Goal: Transaction & Acquisition: Purchase product/service

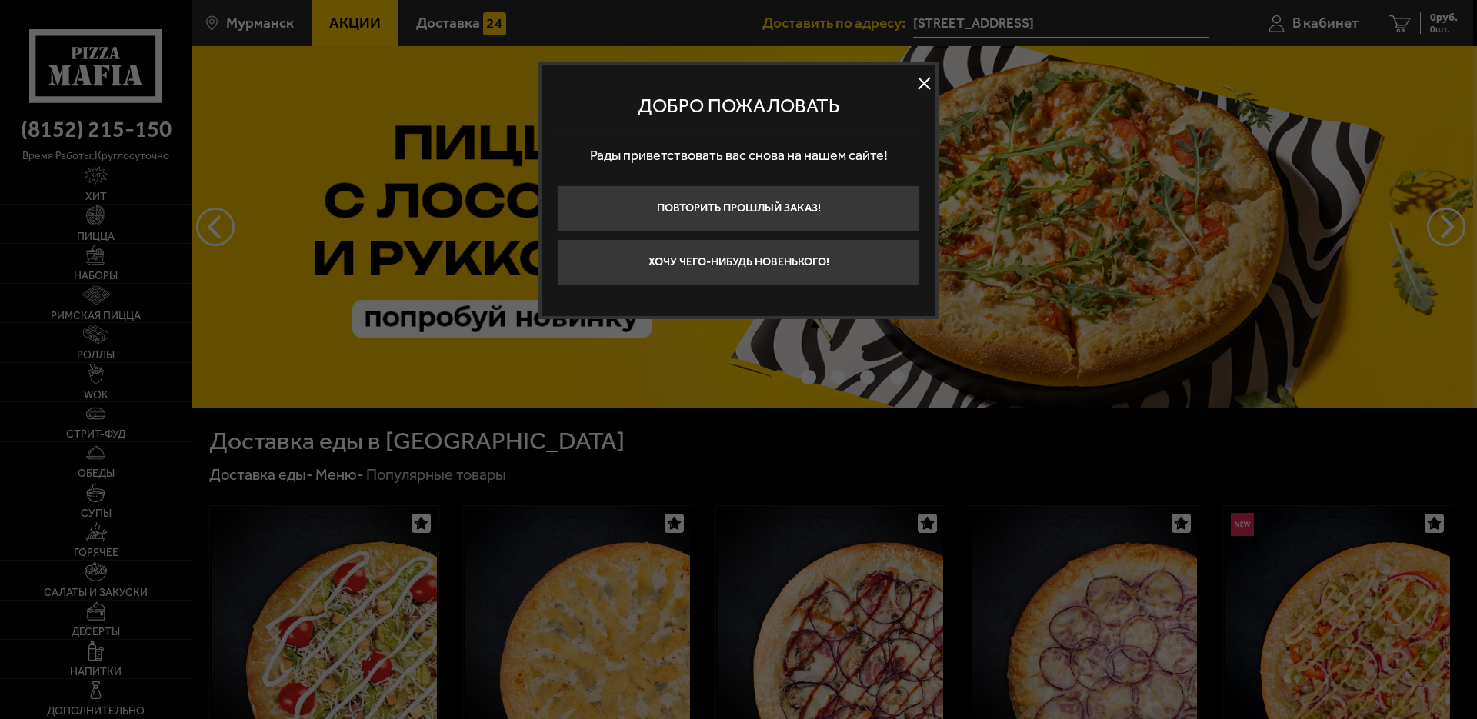
click at [88, 269] on div at bounding box center [738, 359] width 1477 height 719
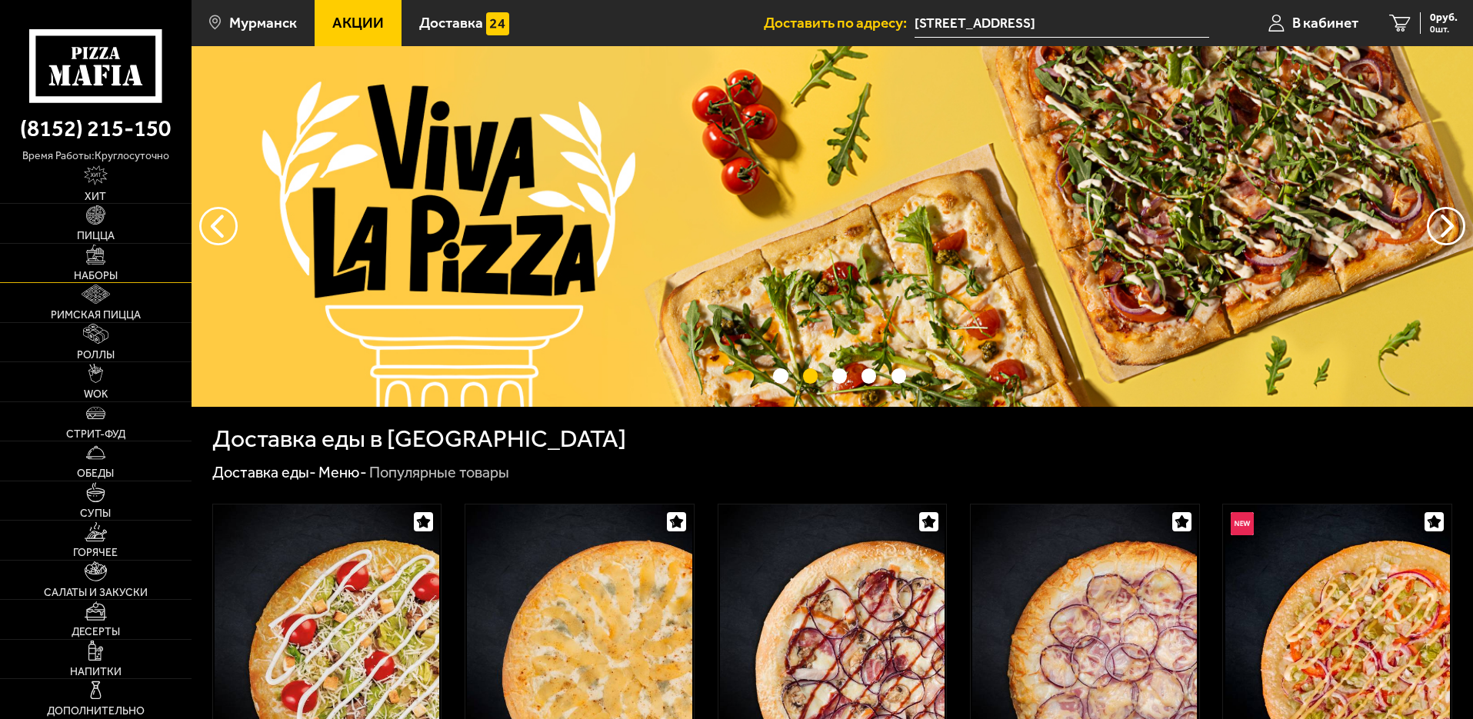
click at [94, 255] on img at bounding box center [95, 254] width 19 height 19
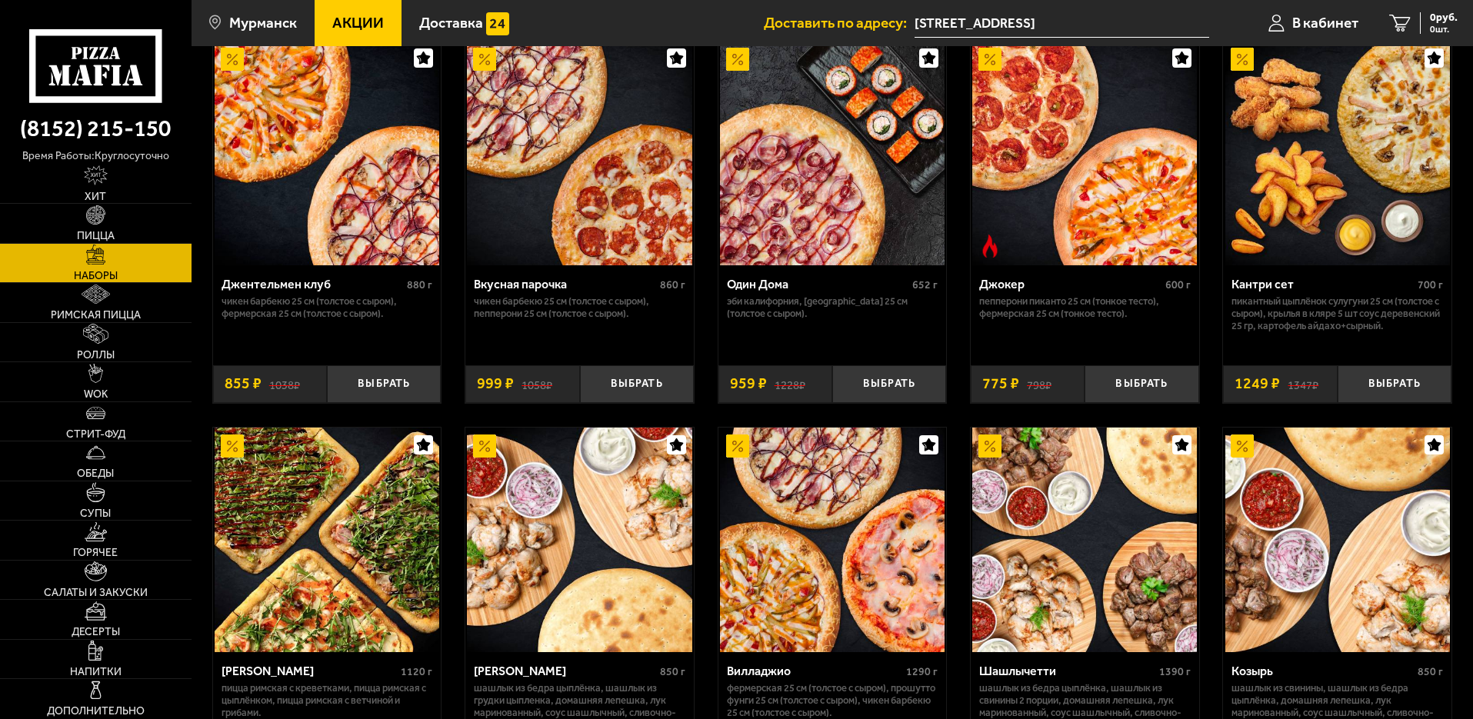
scroll to position [77, 0]
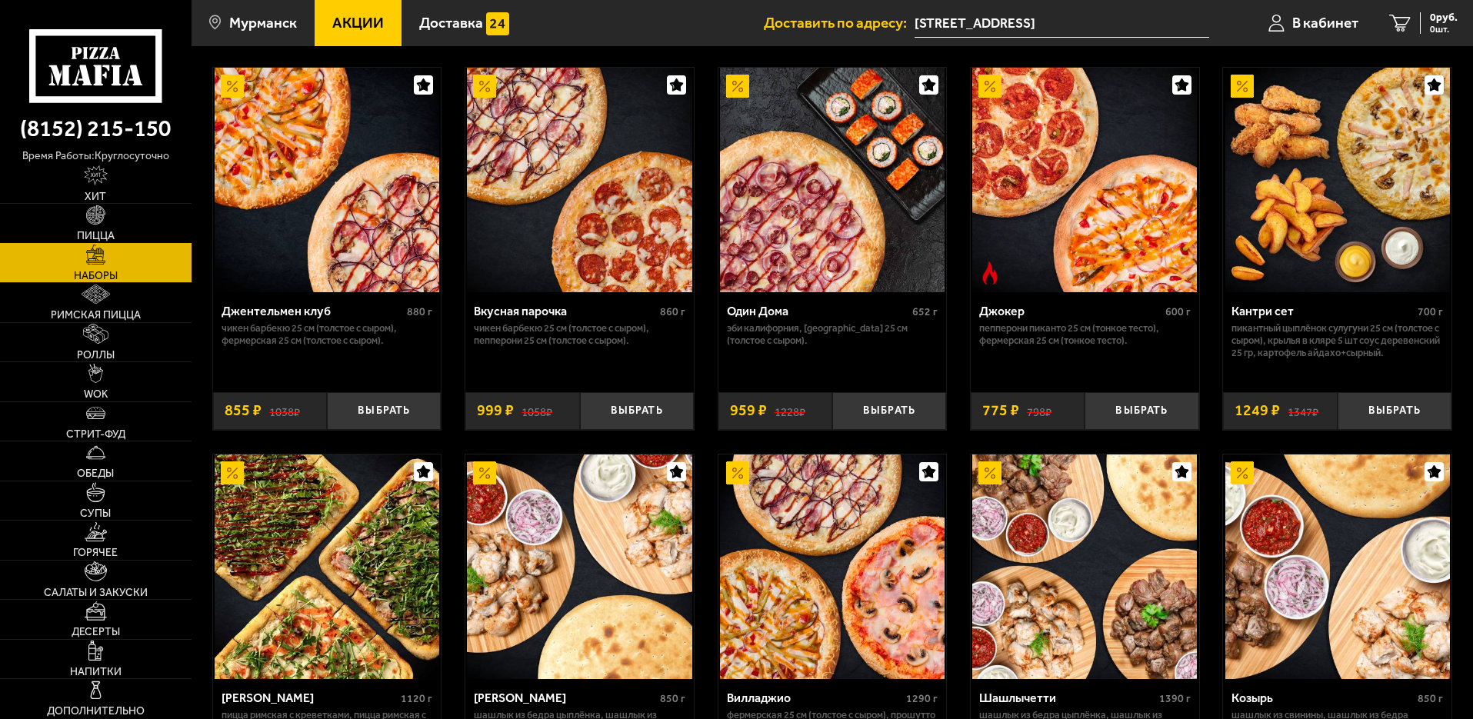
click at [88, 223] on img at bounding box center [95, 214] width 19 height 19
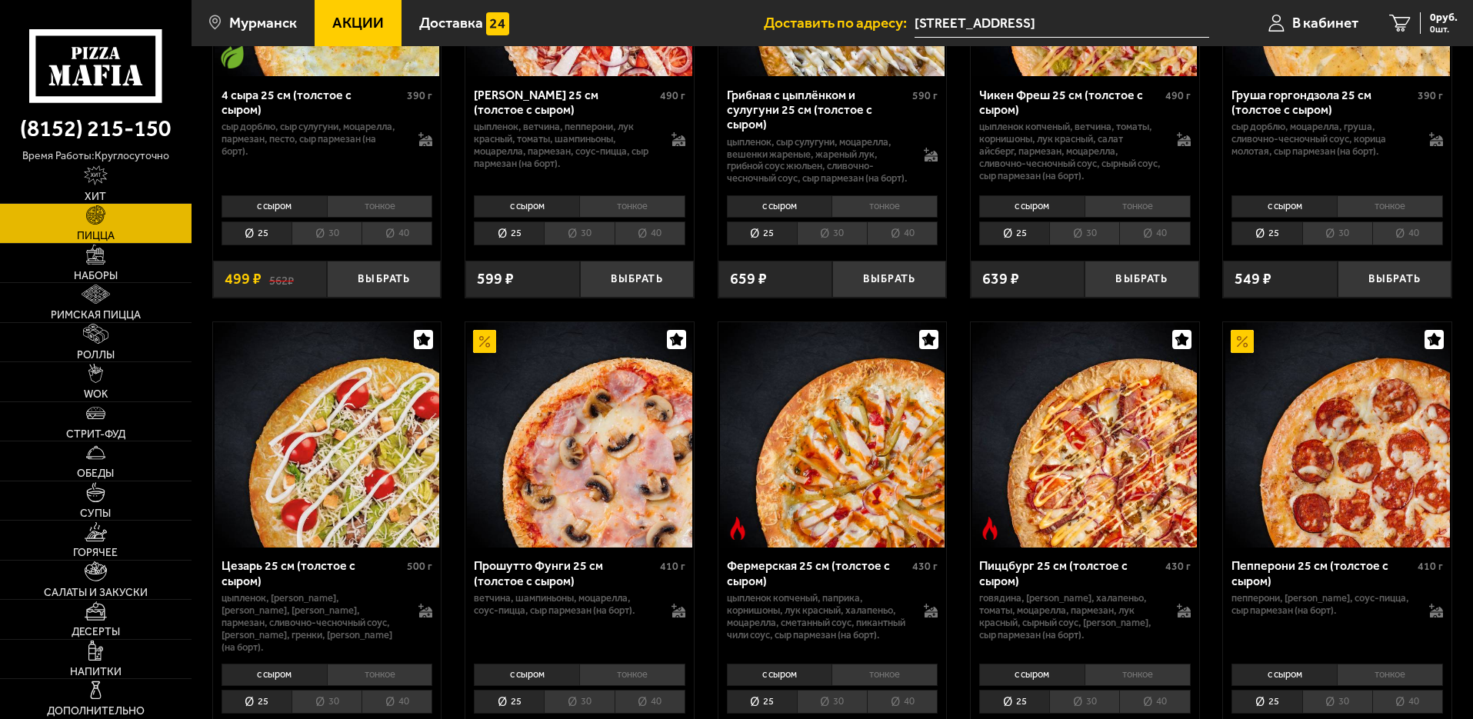
scroll to position [1307, 0]
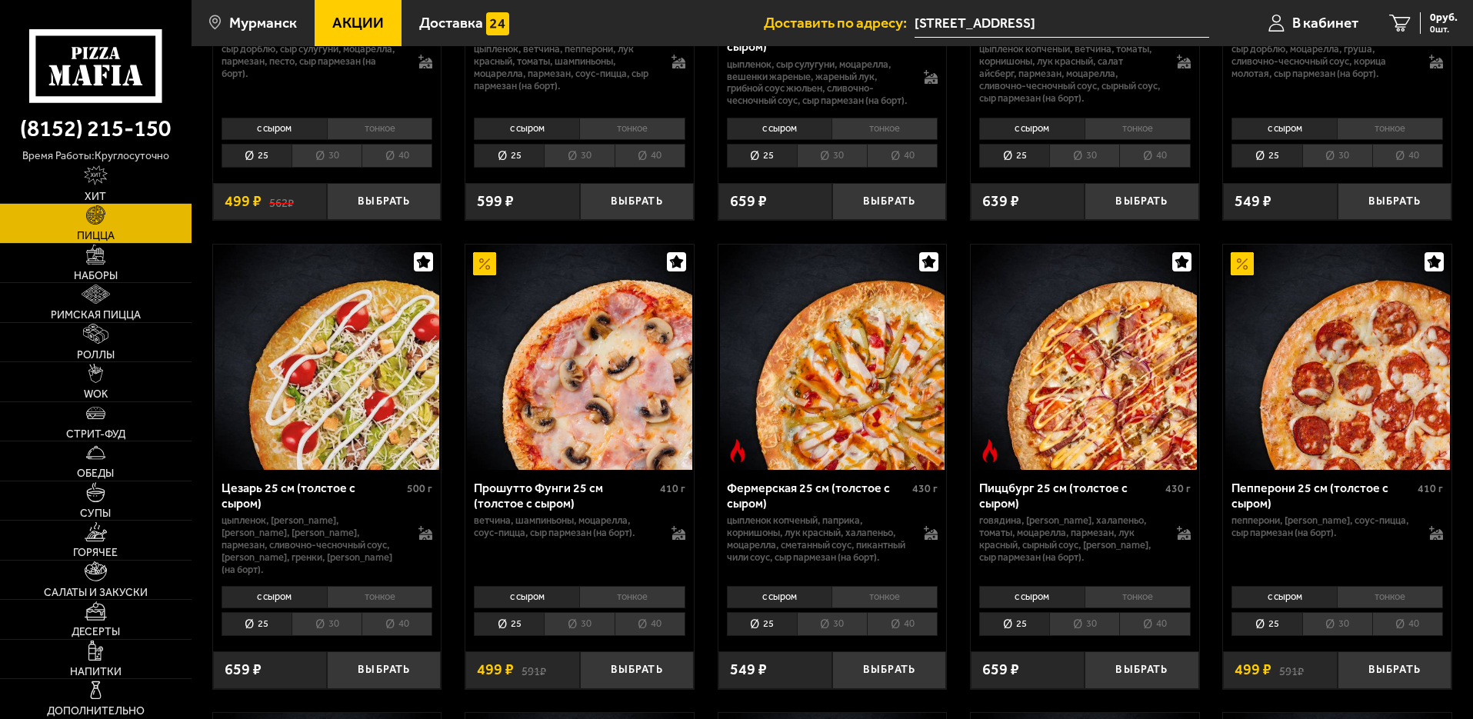
click at [340, 631] on li "30" at bounding box center [326, 624] width 70 height 24
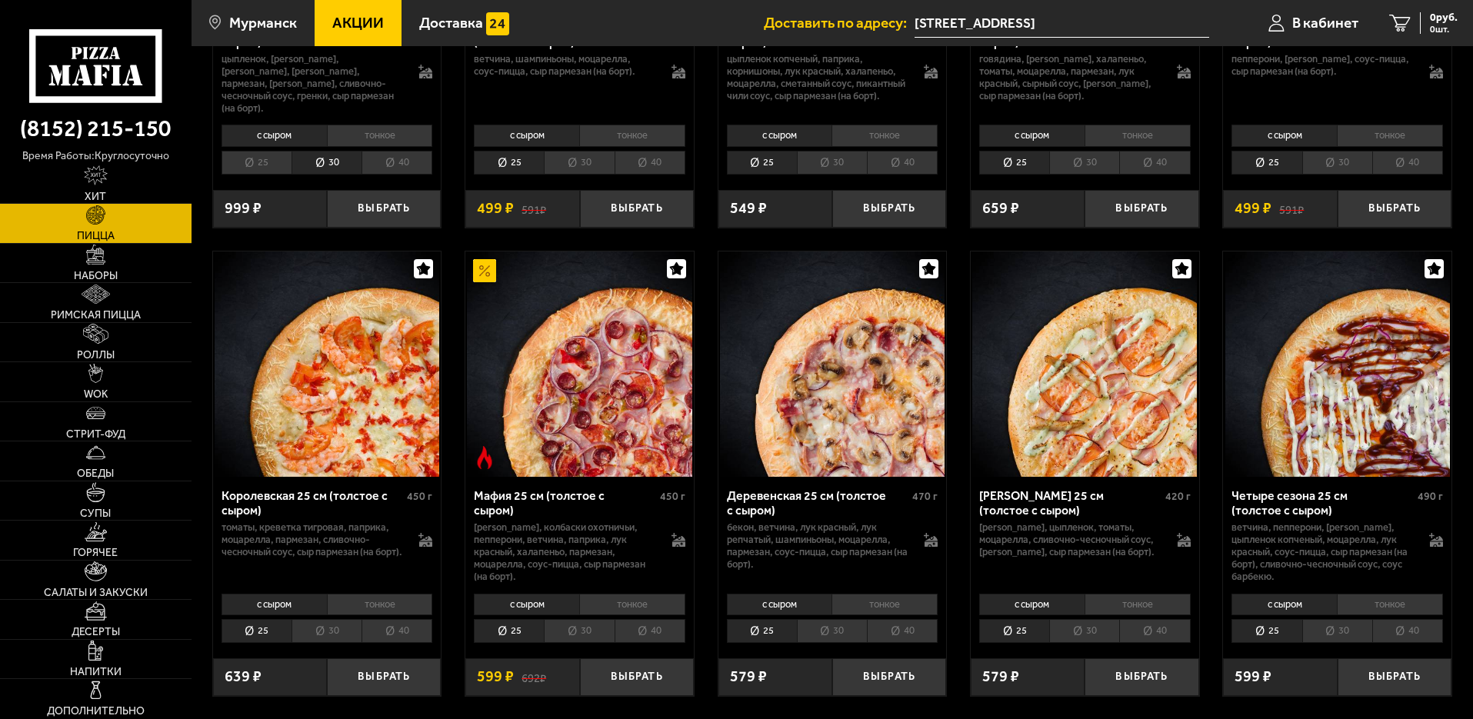
scroll to position [1846, 0]
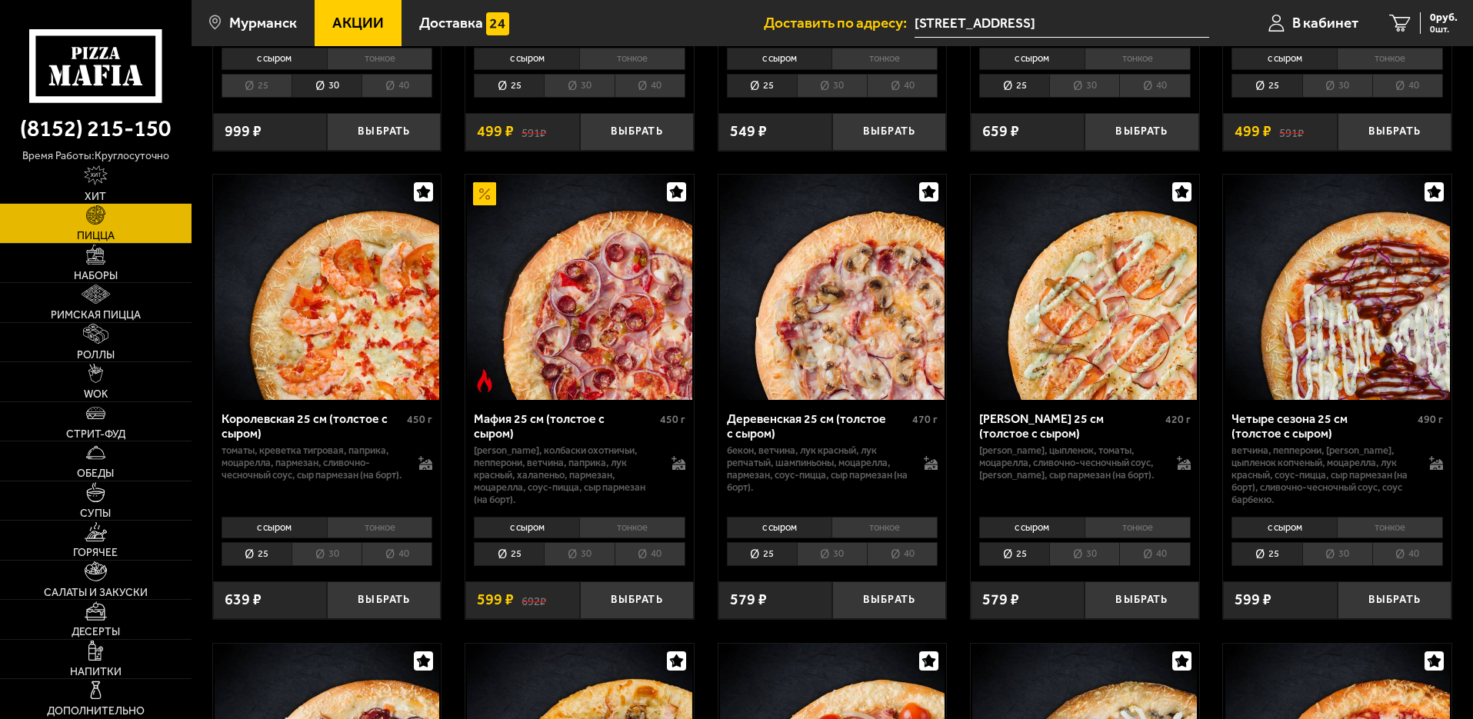
click at [339, 565] on li "30" at bounding box center [326, 554] width 70 height 24
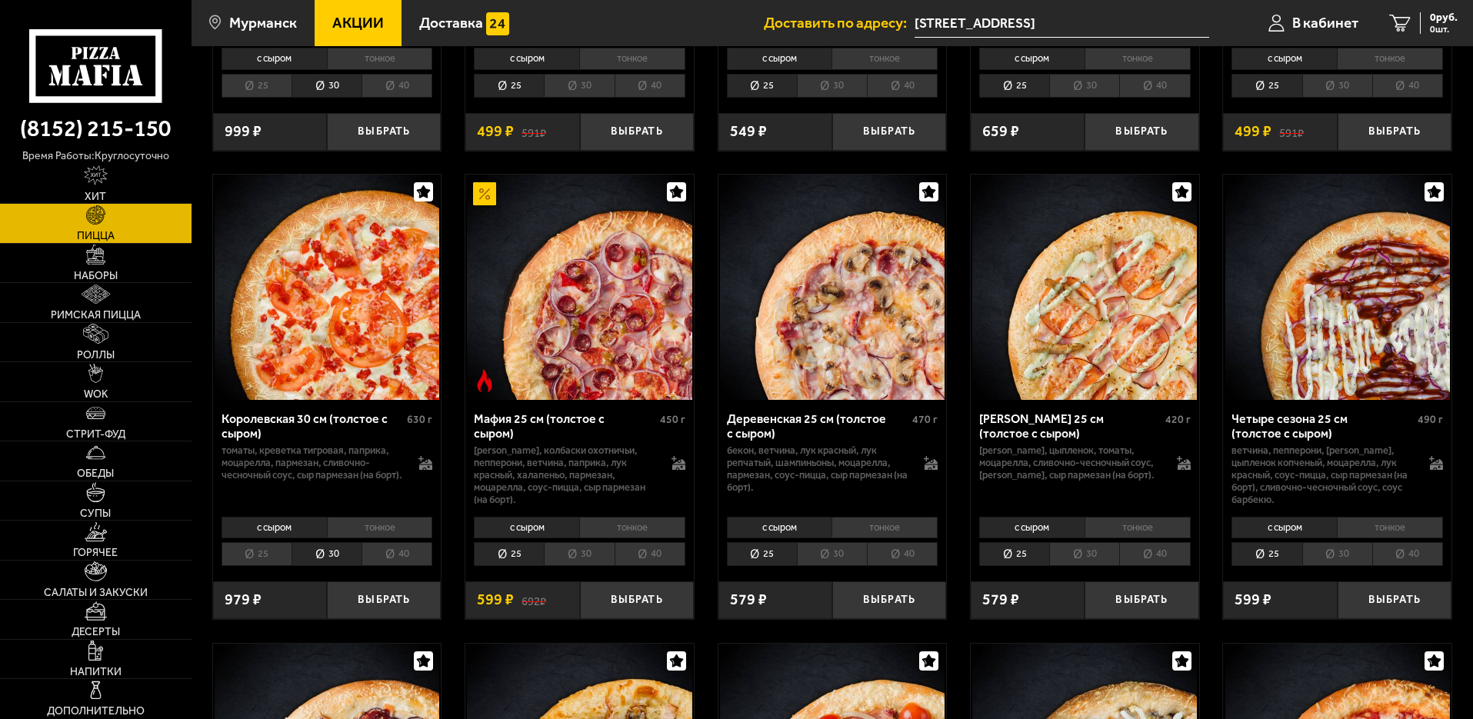
click at [1347, 558] on li "30" at bounding box center [1337, 554] width 70 height 24
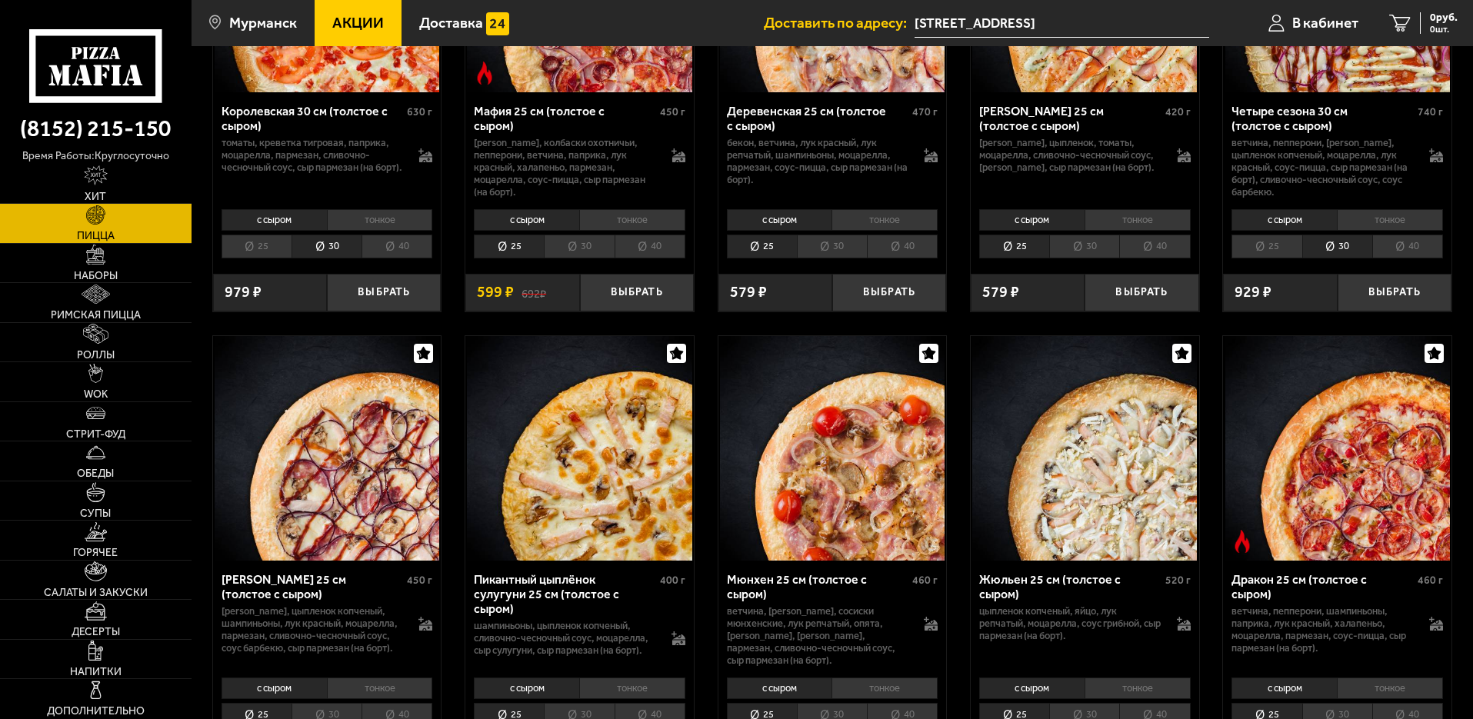
scroll to position [2230, 0]
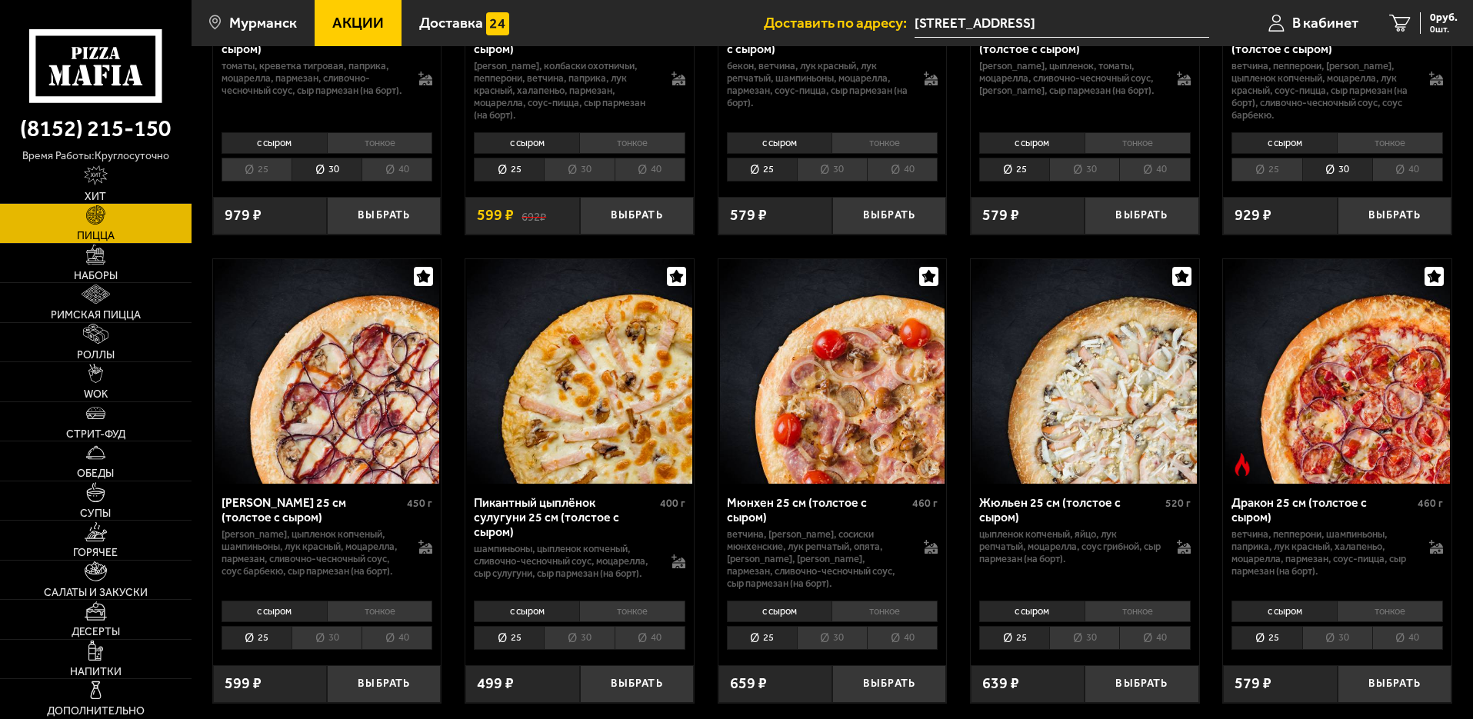
click at [311, 649] on li "30" at bounding box center [326, 638] width 70 height 24
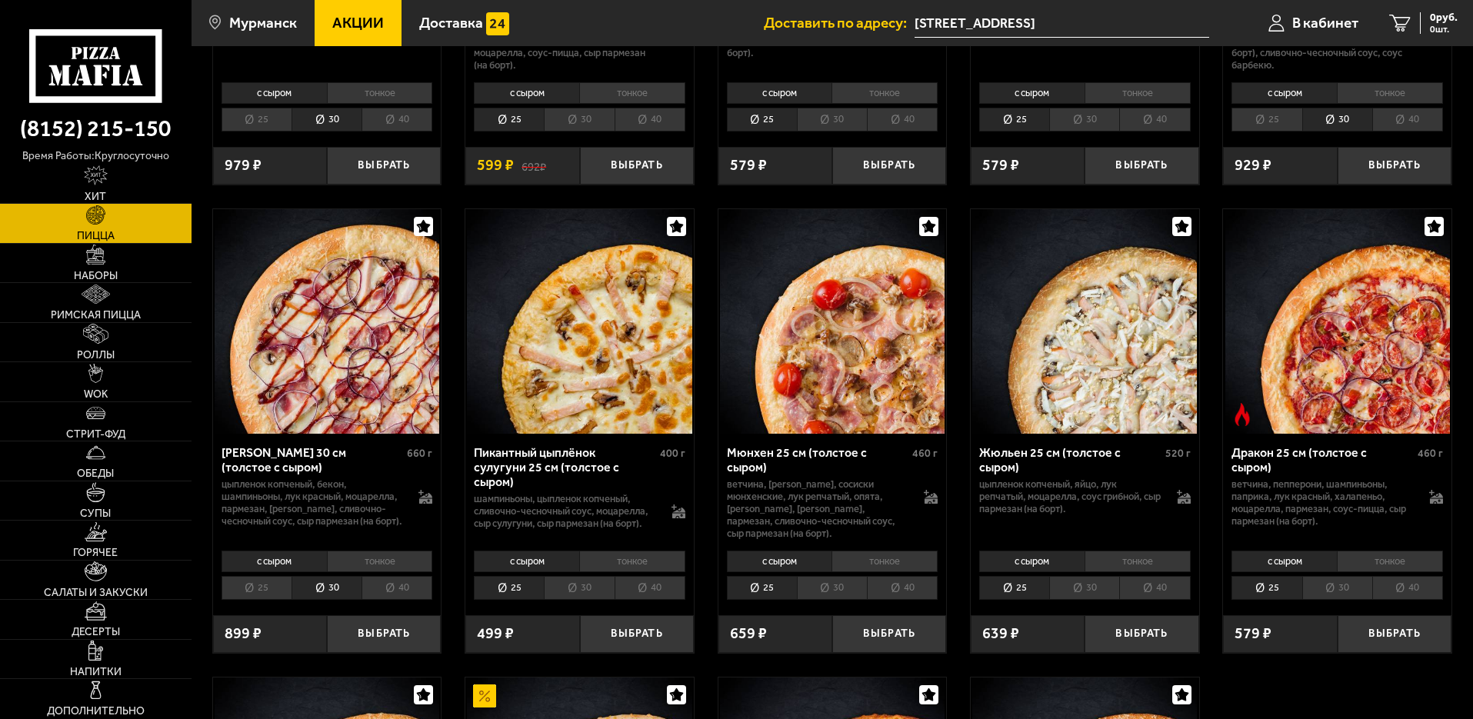
scroll to position [2307, 0]
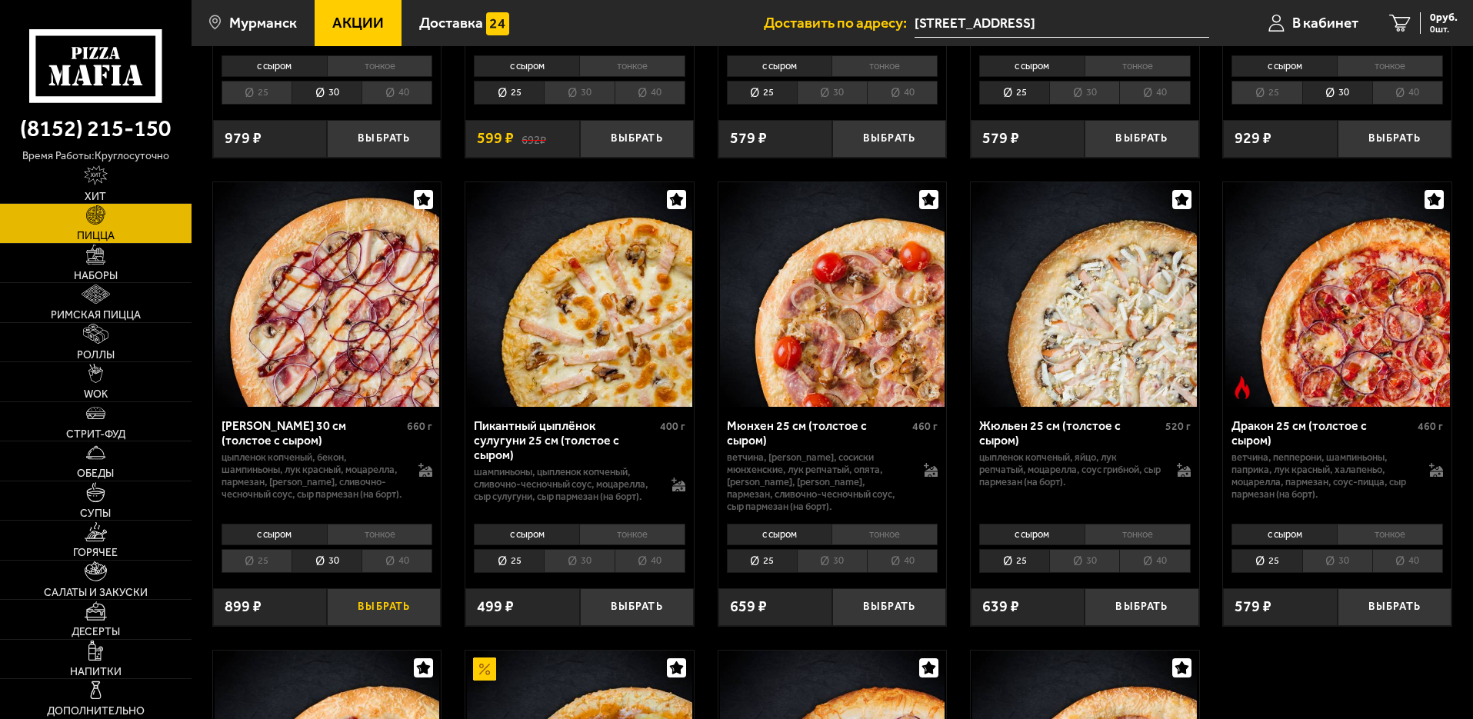
click at [374, 619] on button "Выбрать" at bounding box center [384, 607] width 114 height 38
click at [872, 607] on button "Выбрать" at bounding box center [889, 607] width 114 height 38
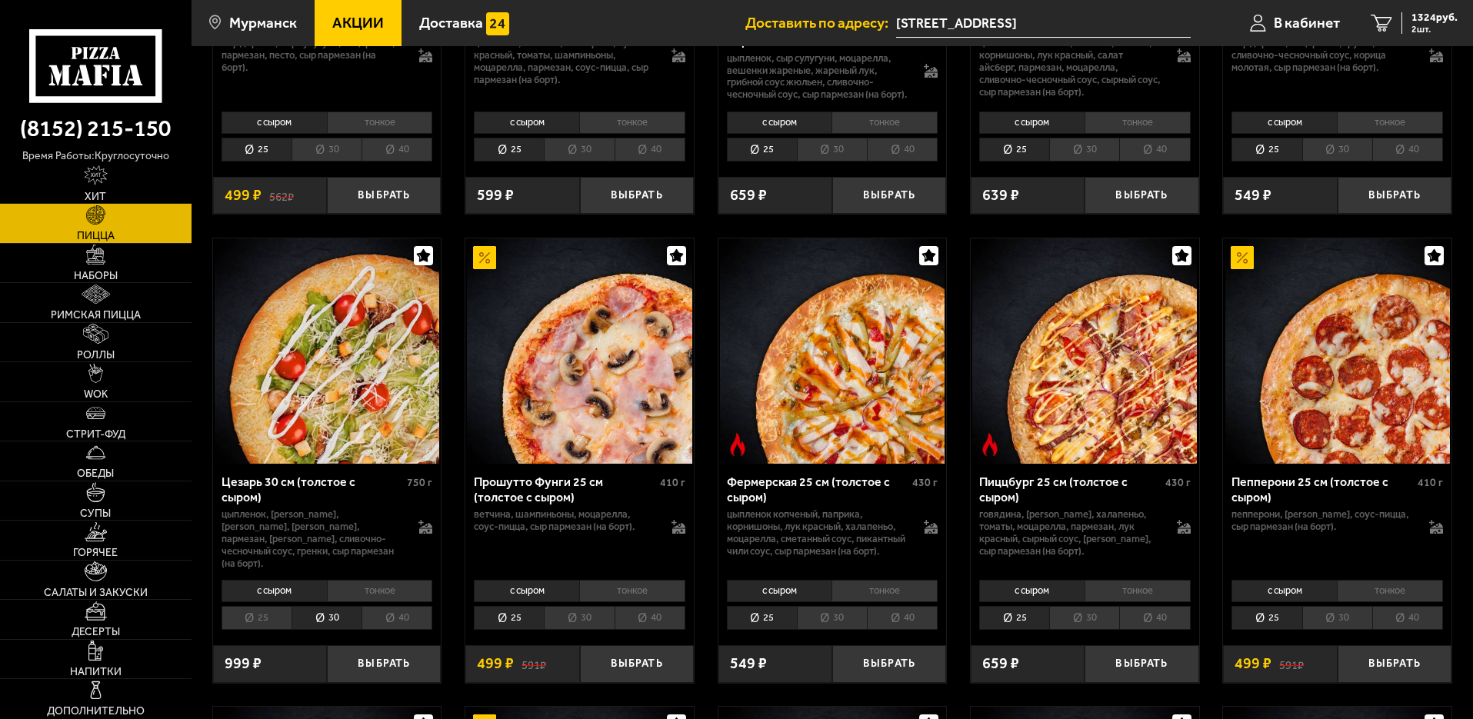
scroll to position [1307, 0]
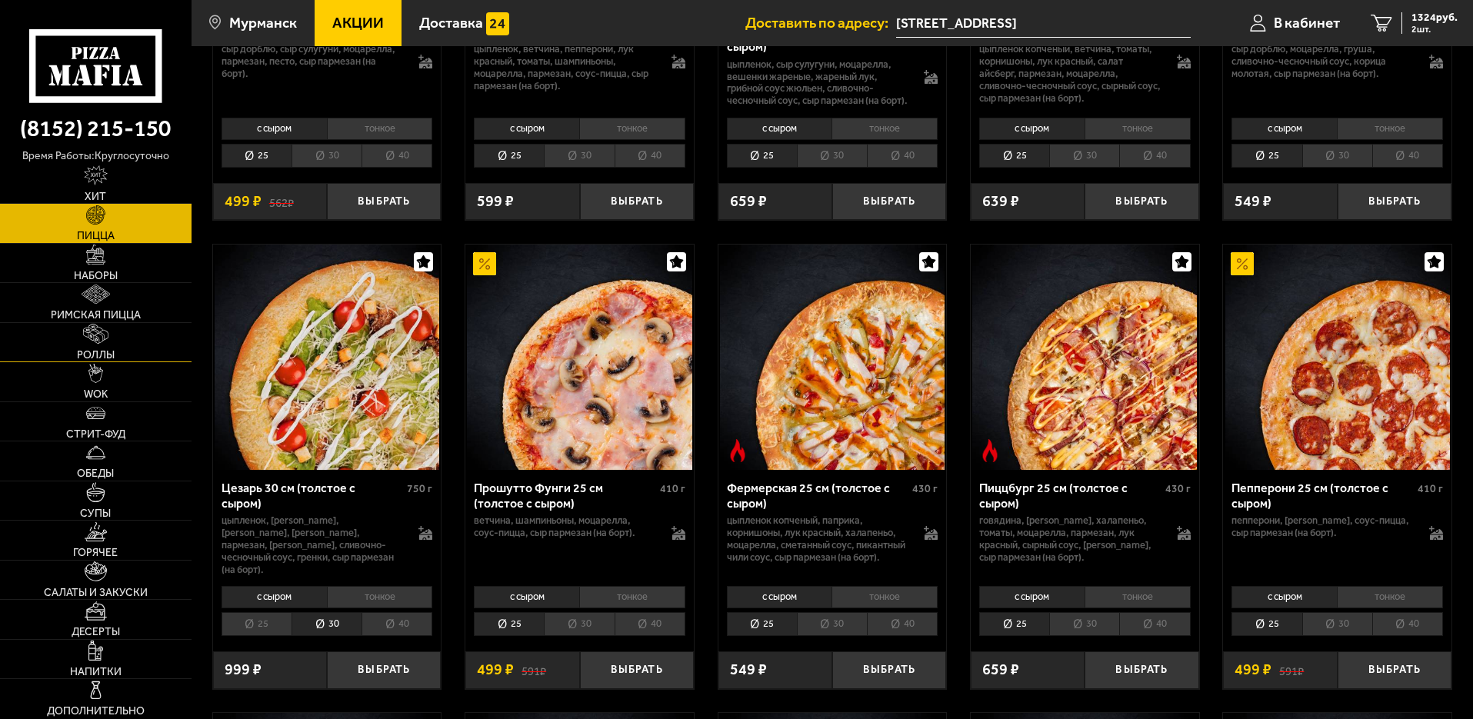
click at [83, 342] on img at bounding box center [95, 333] width 25 height 19
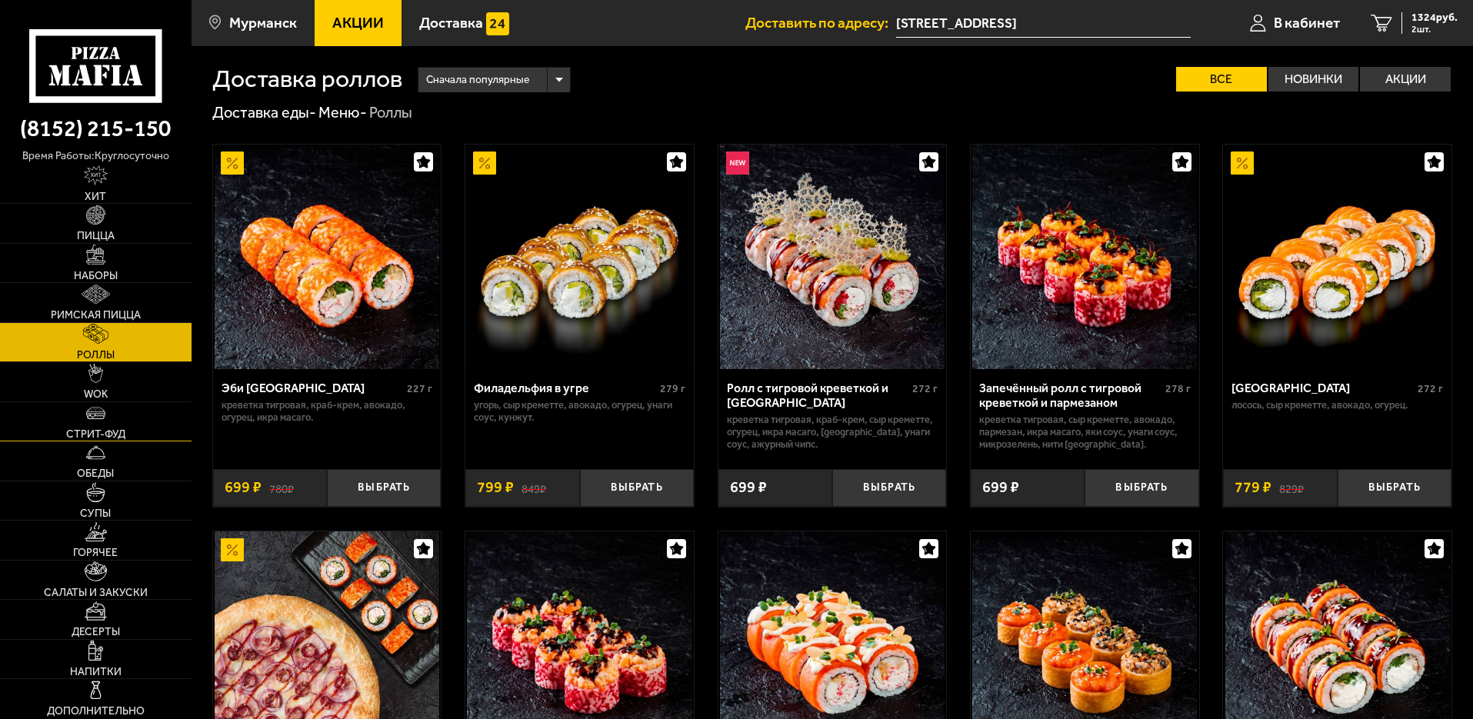
click at [111, 431] on span "Стрит-фуд" at bounding box center [95, 434] width 59 height 11
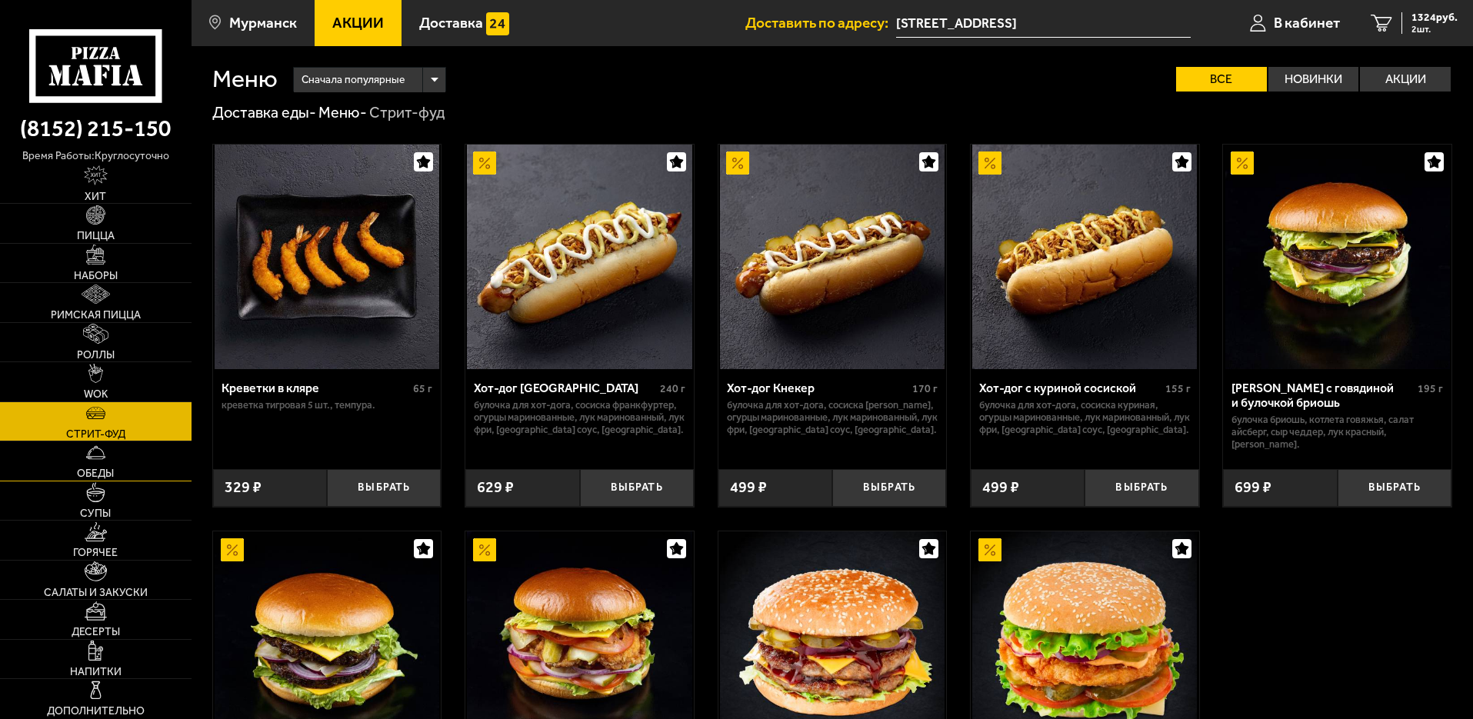
click at [96, 468] on span "Обеды" at bounding box center [95, 473] width 37 height 11
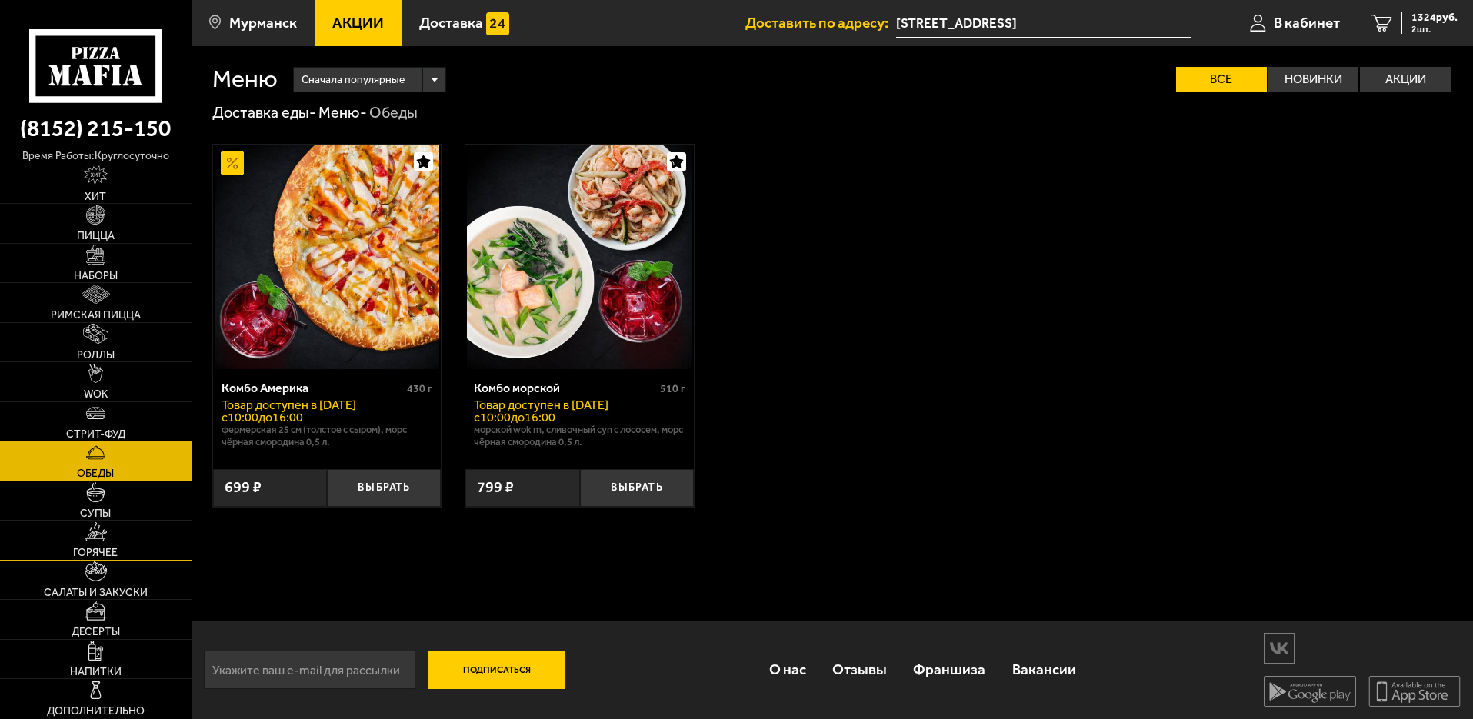
click at [112, 538] on link "Горячее" at bounding box center [95, 540] width 191 height 39
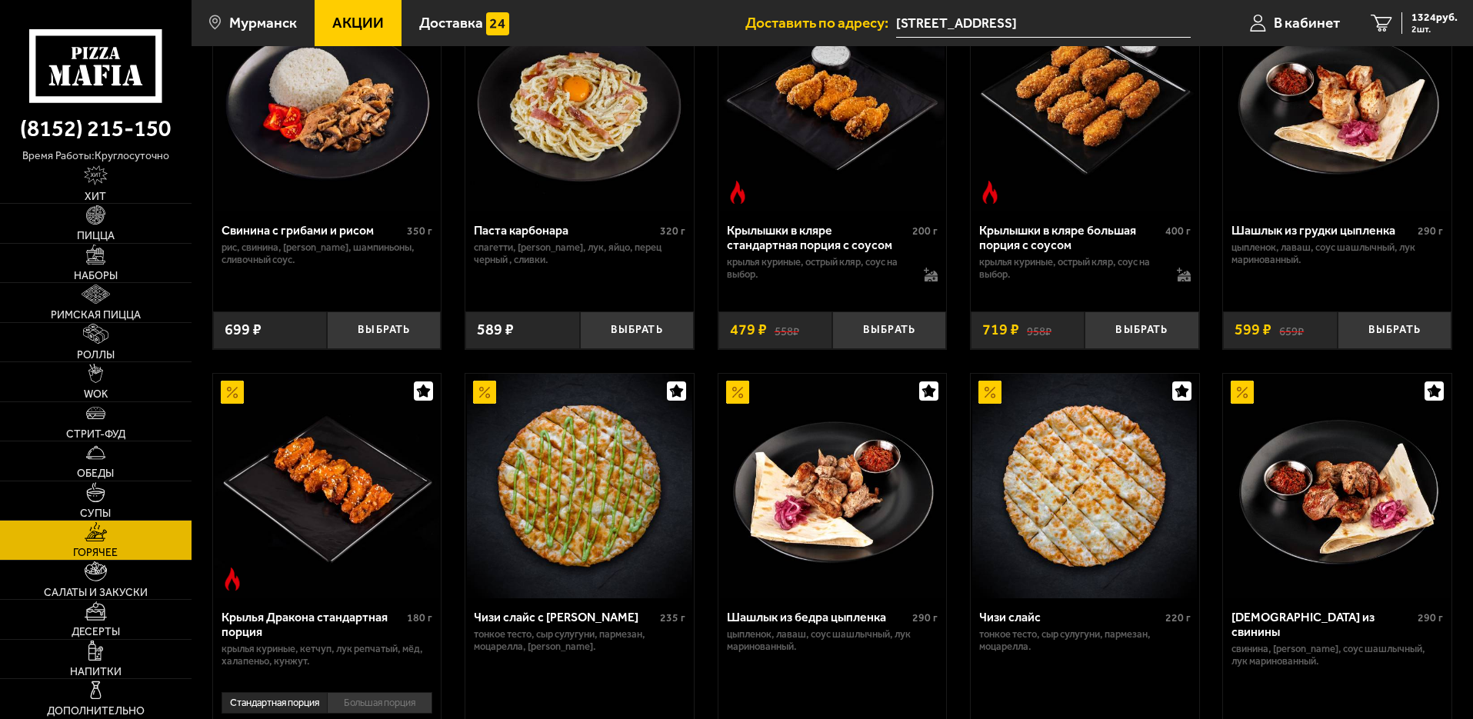
scroll to position [692, 0]
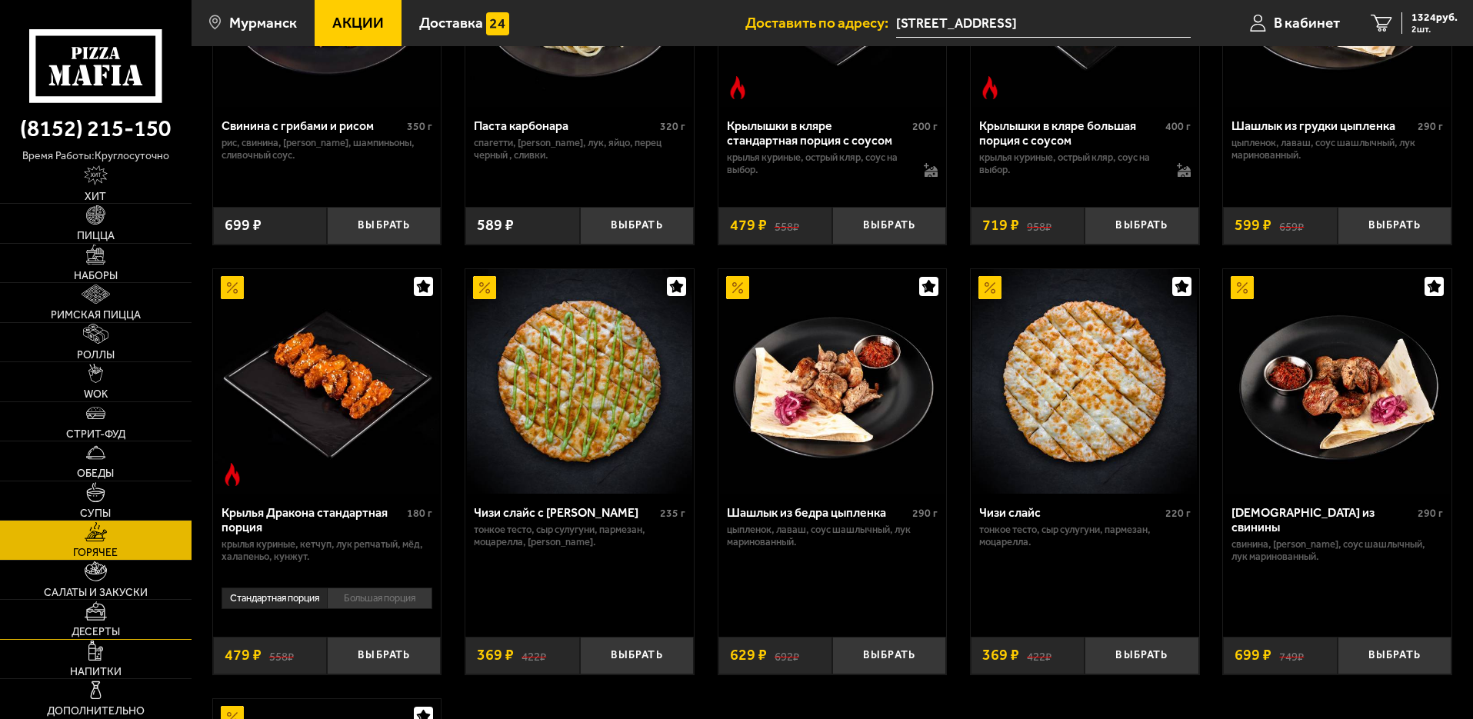
click at [87, 627] on span "Десерты" at bounding box center [96, 632] width 48 height 11
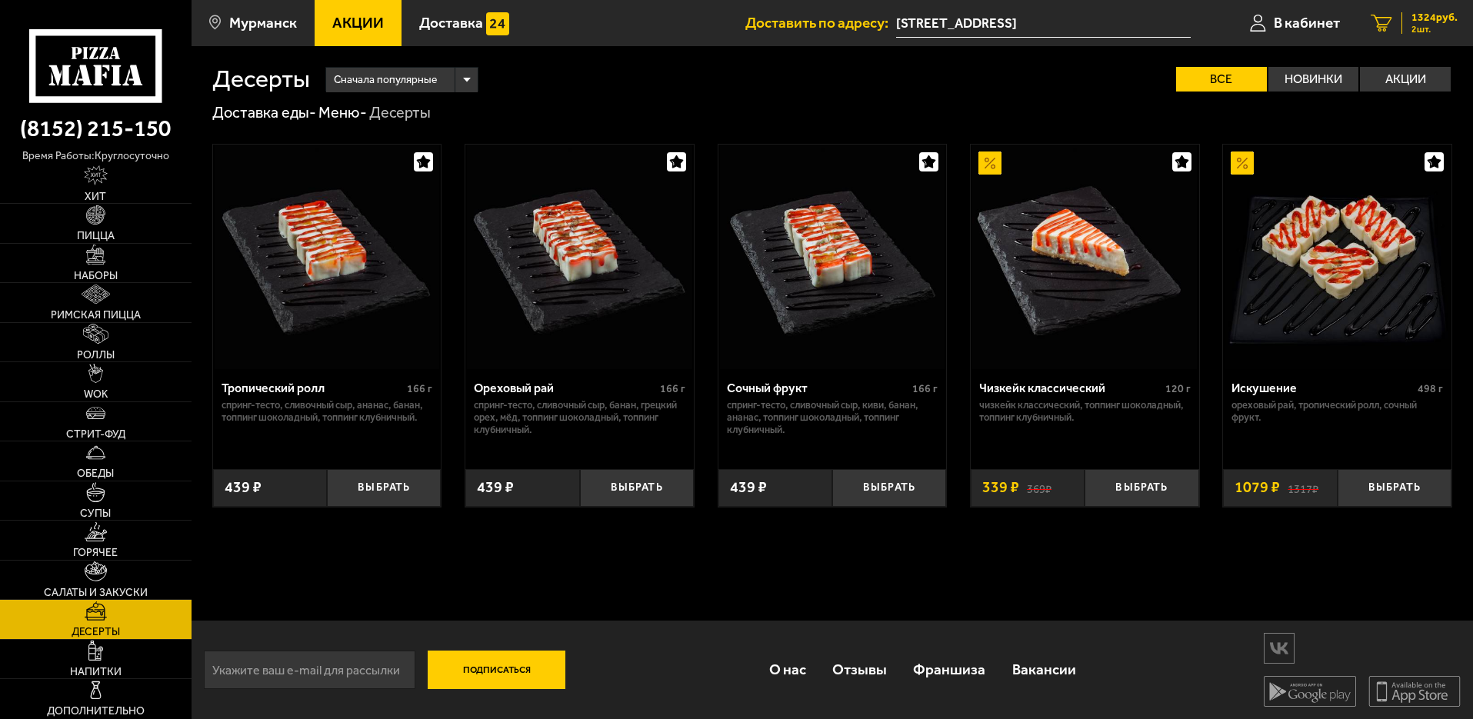
click at [1414, 18] on span "1324 руб." at bounding box center [1434, 17] width 46 height 11
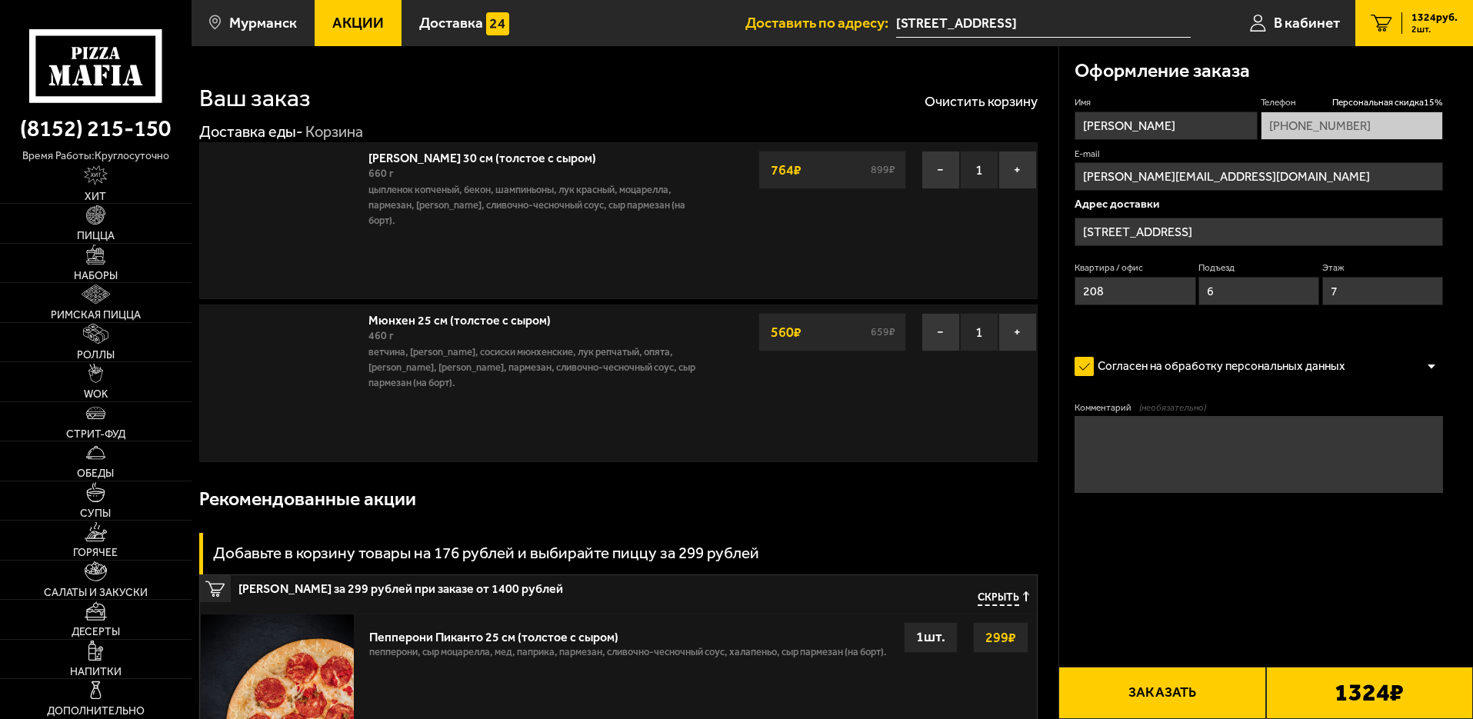
type input "[STREET_ADDRESS]"
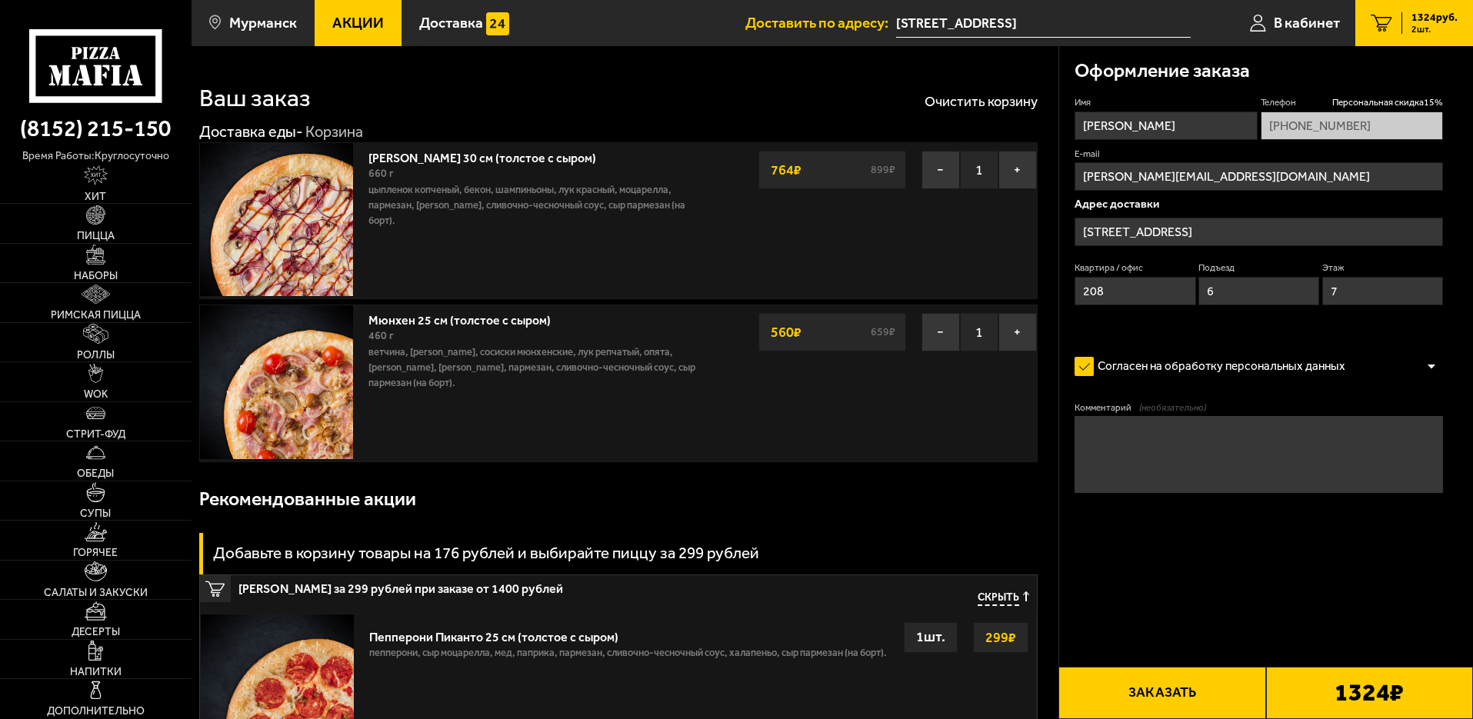
click at [1143, 693] on button "Заказать" at bounding box center [1161, 693] width 207 height 52
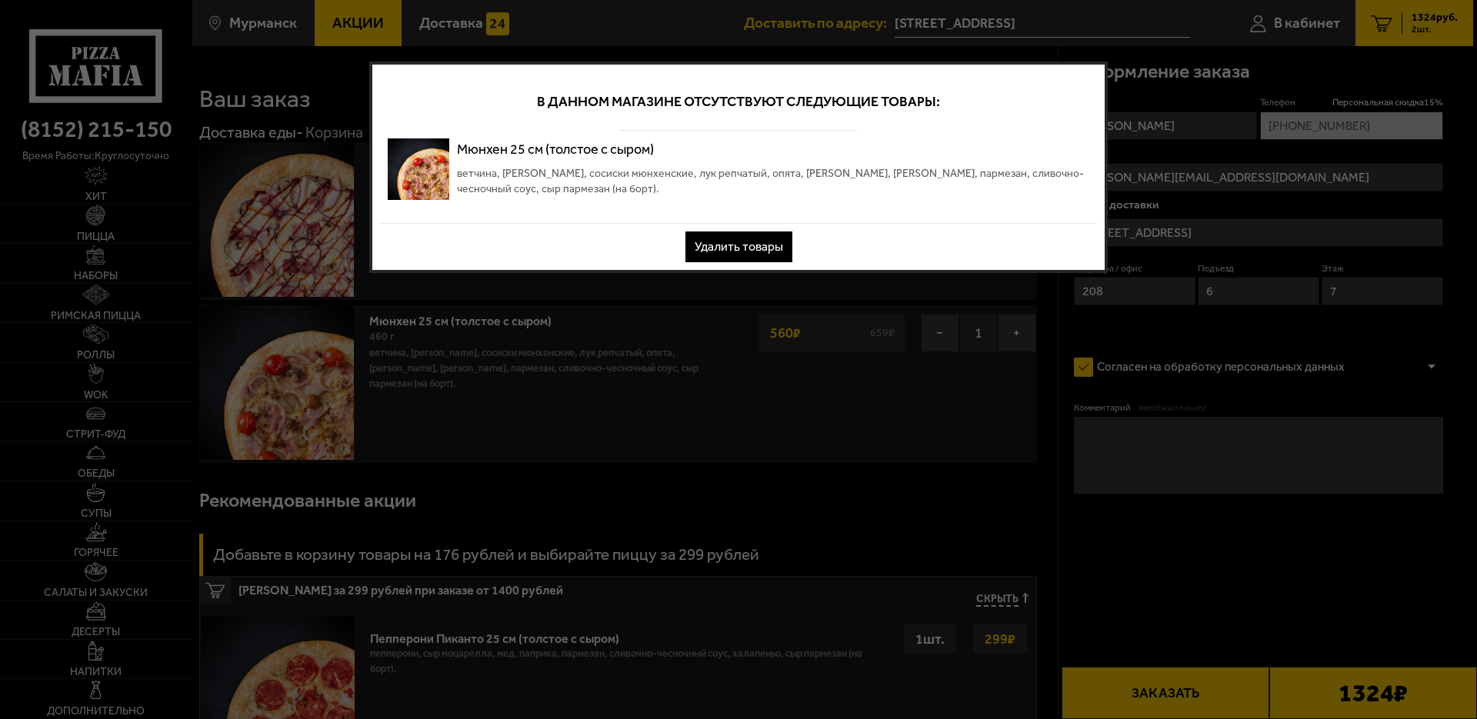
click at [763, 246] on button "Удалить товары" at bounding box center [738, 246] width 107 height 31
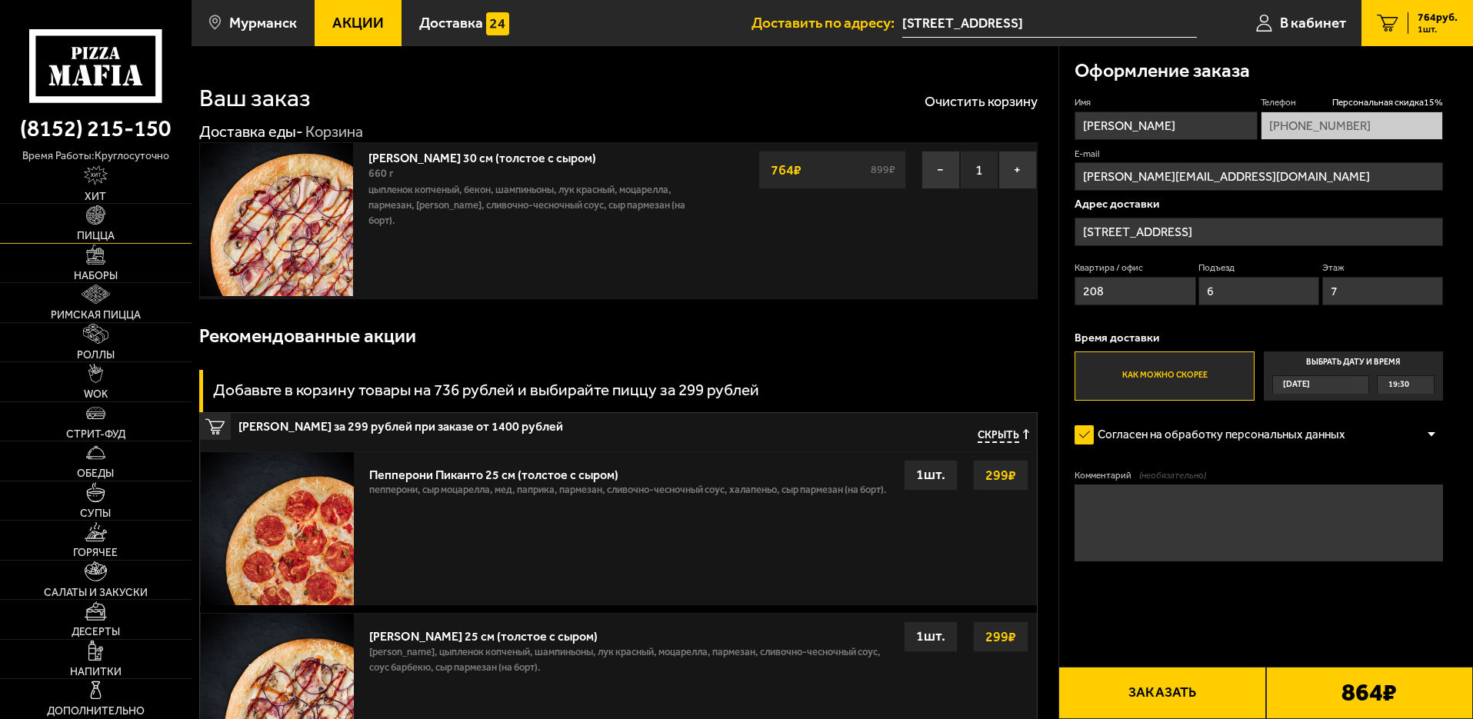
click at [93, 225] on img at bounding box center [95, 214] width 19 height 19
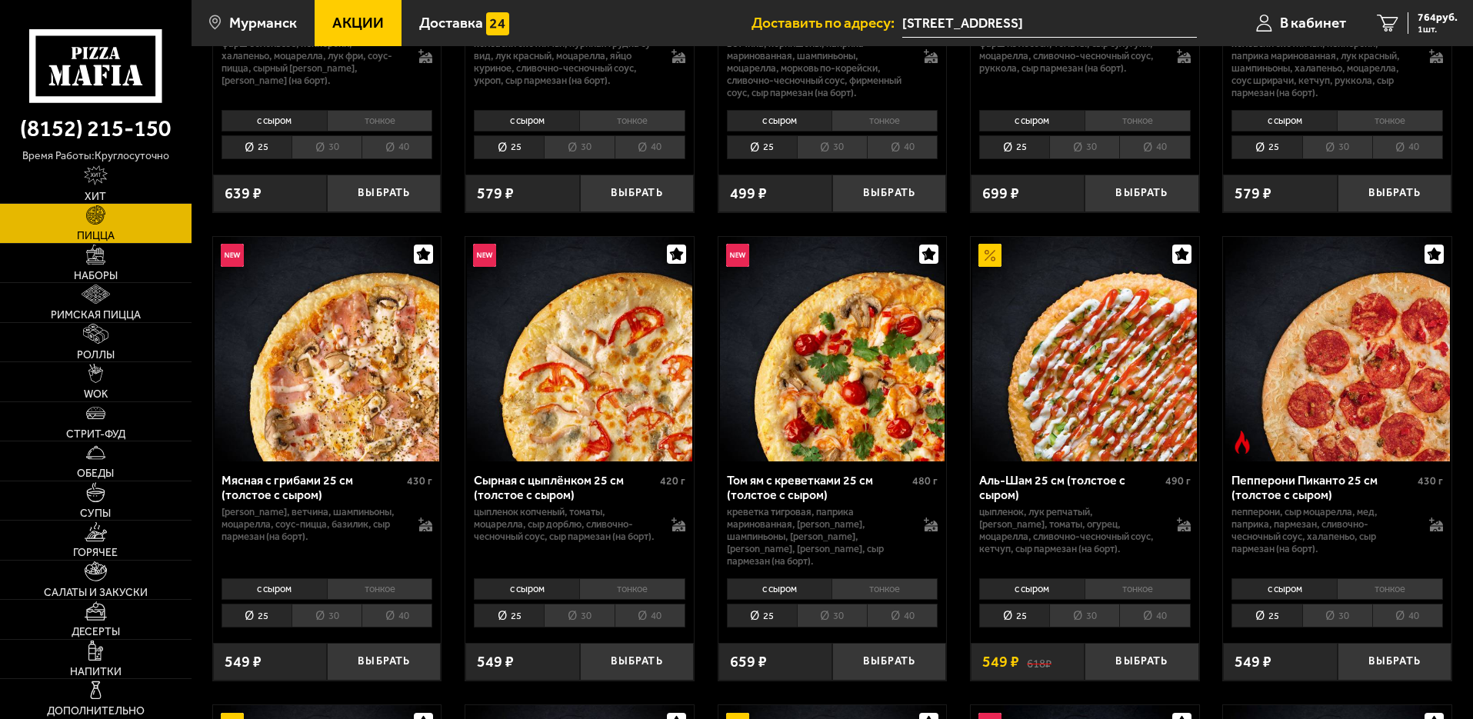
scroll to position [461, 0]
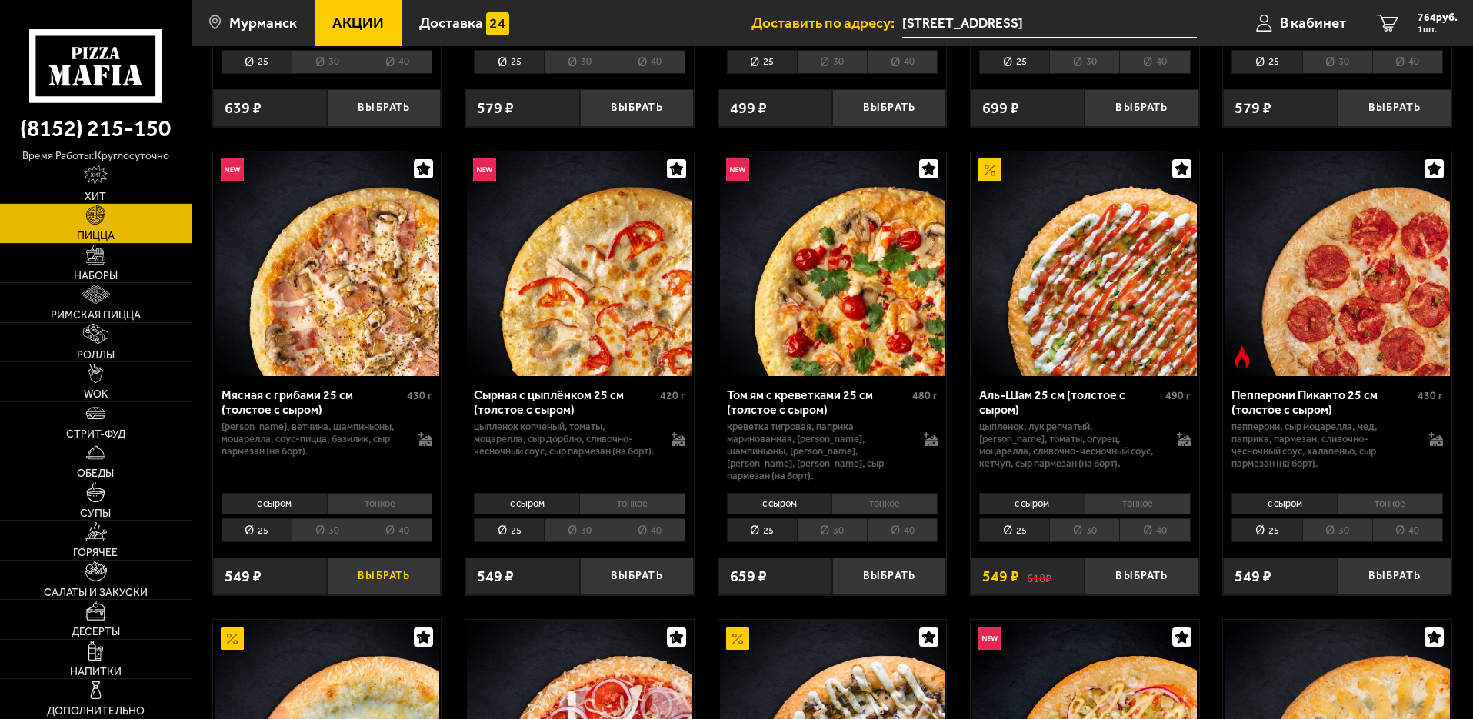
click at [399, 561] on button "Выбрать" at bounding box center [384, 577] width 114 height 38
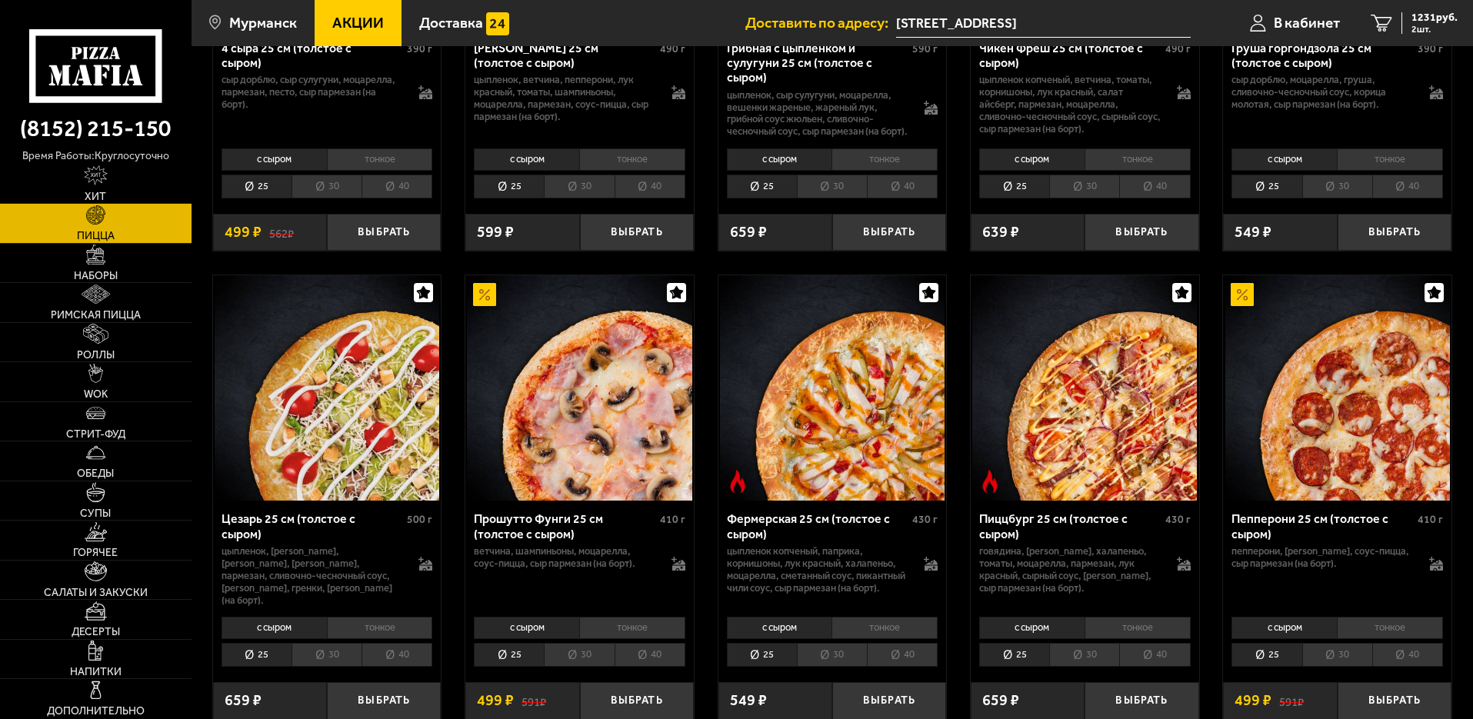
scroll to position [1307, 0]
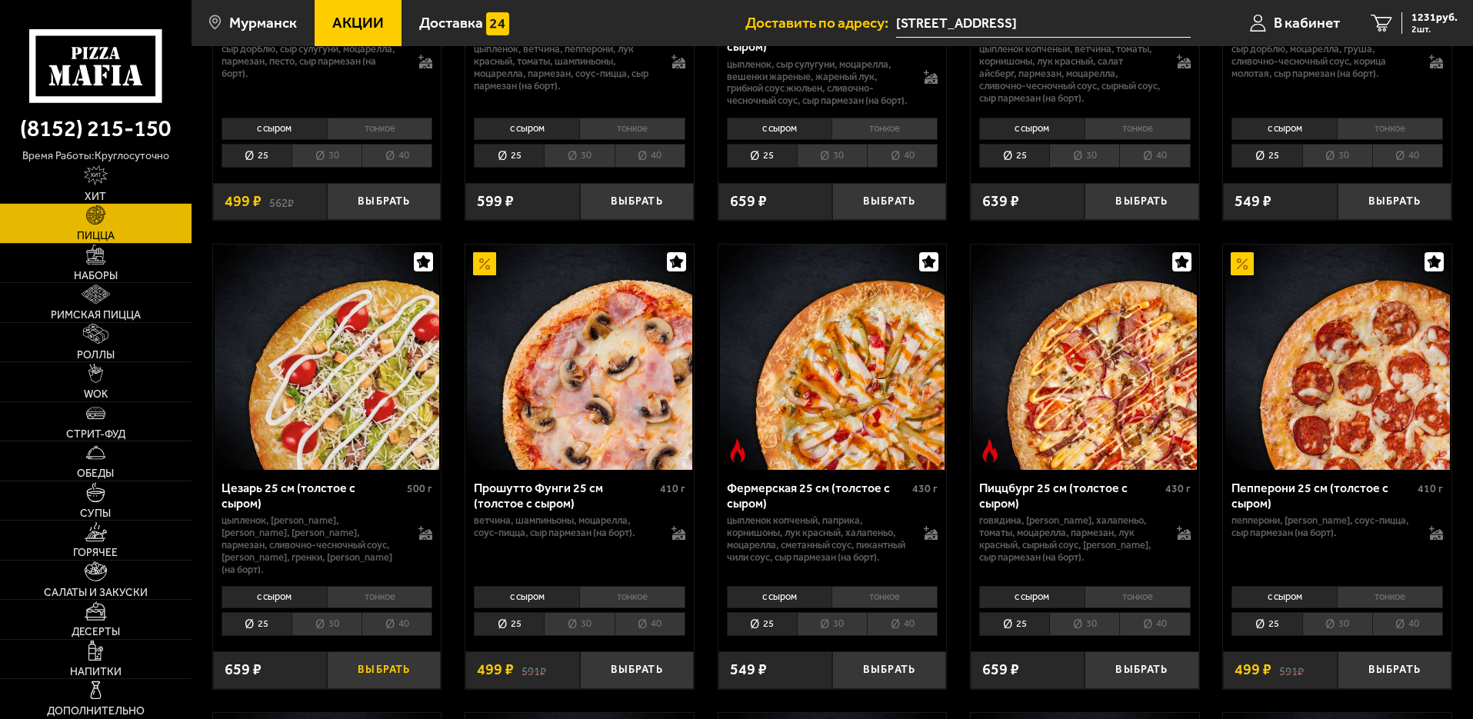
click at [378, 675] on button "Выбрать" at bounding box center [384, 670] width 114 height 38
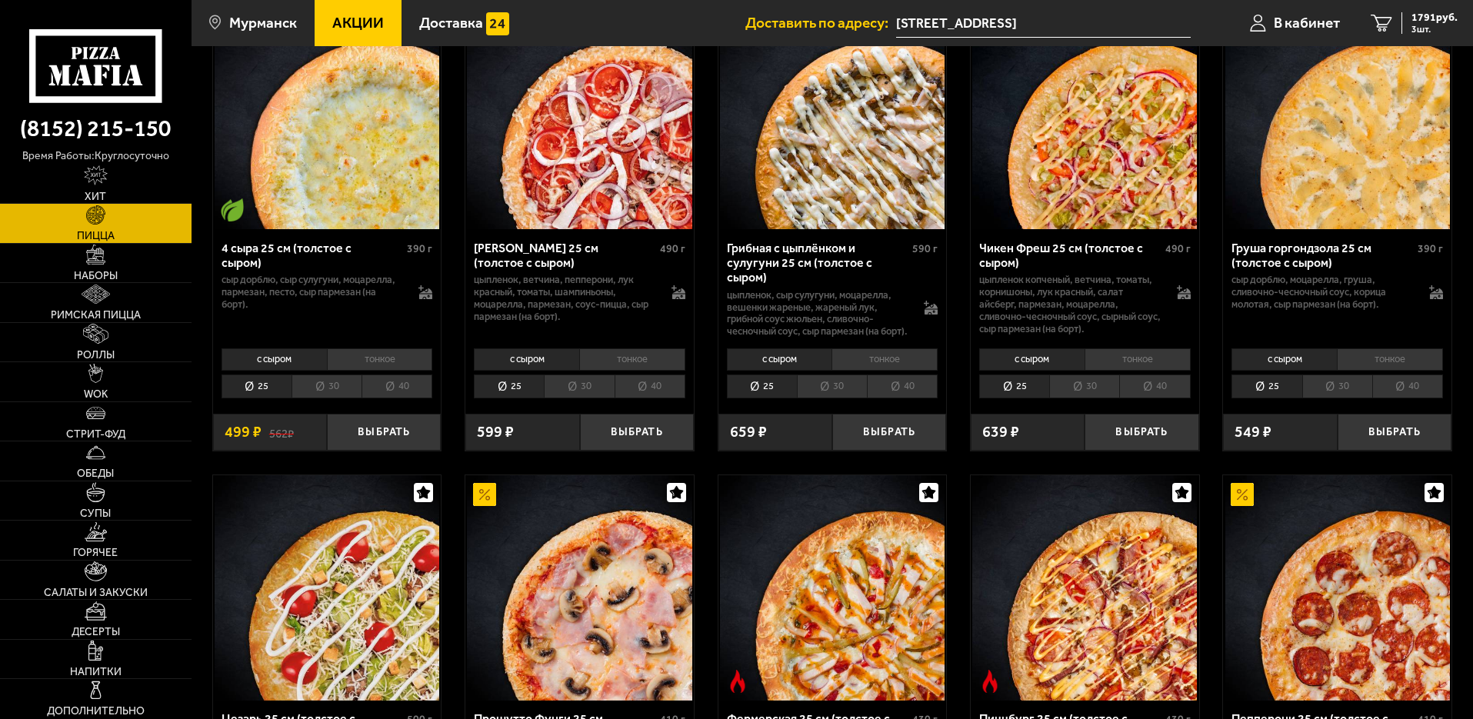
scroll to position [615, 0]
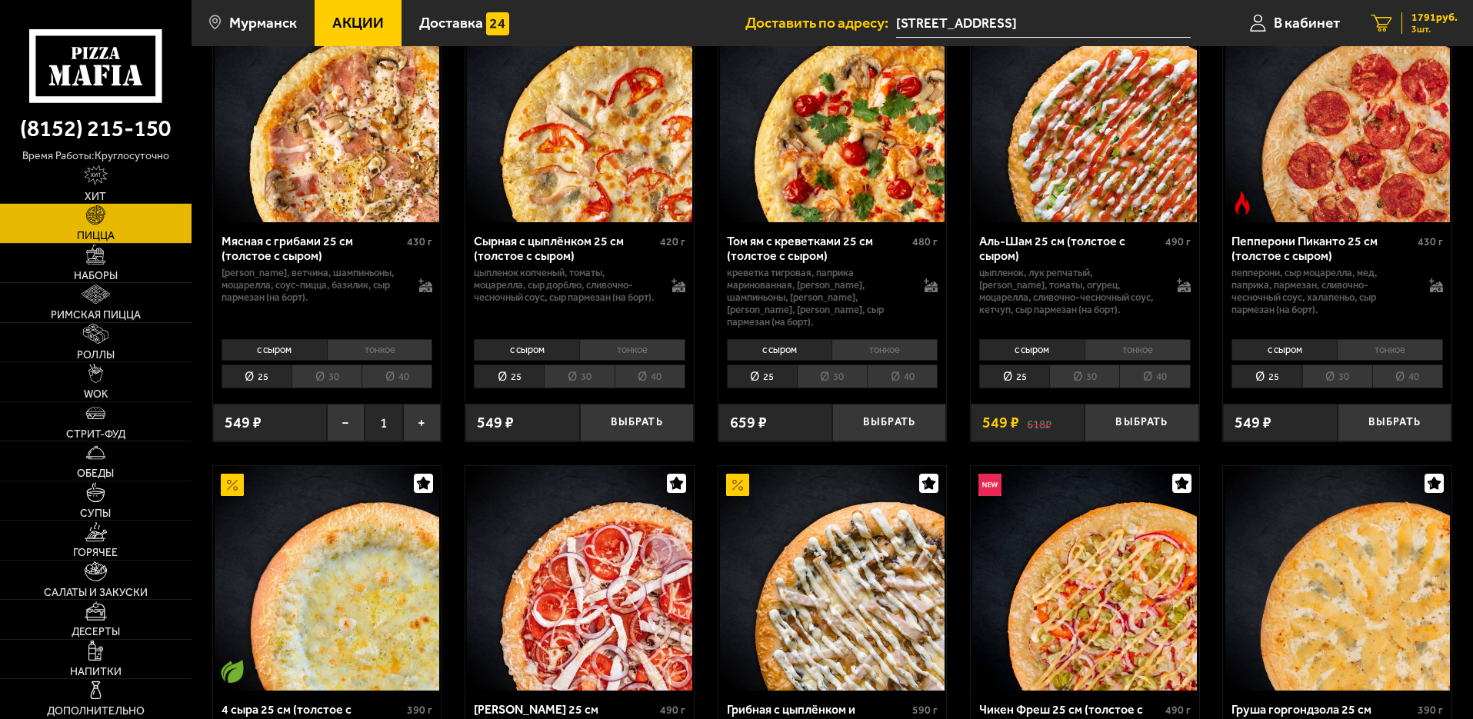
click at [1414, 15] on span "1791 руб." at bounding box center [1434, 17] width 46 height 11
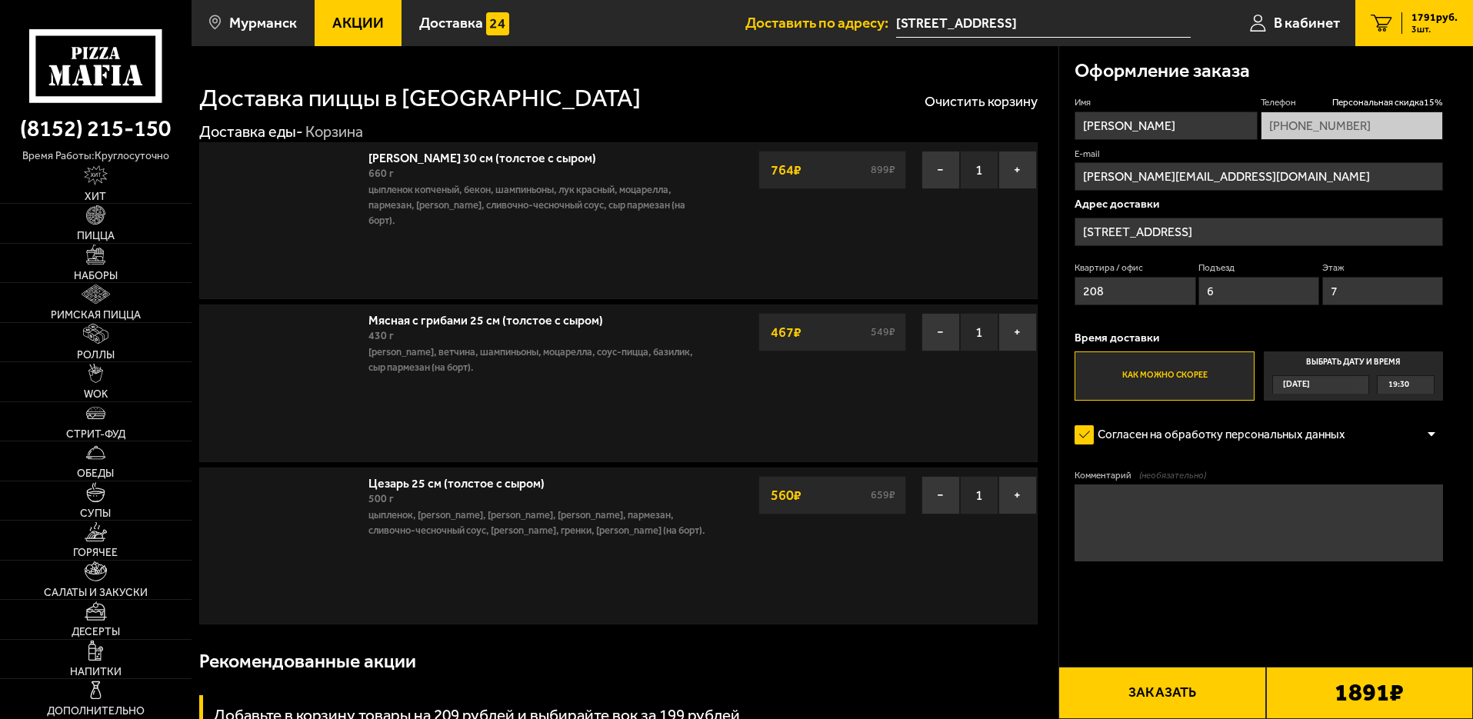
type input "[STREET_ADDRESS]"
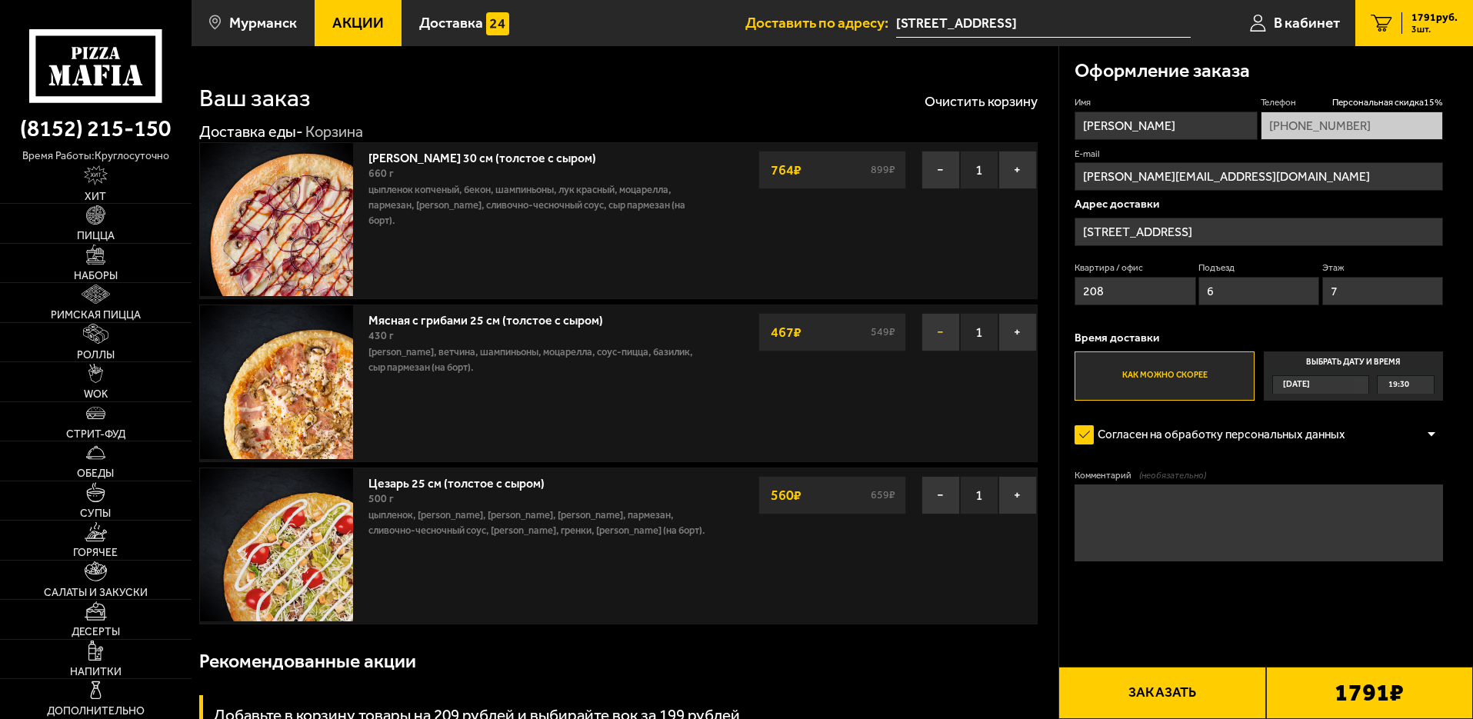
click at [943, 330] on button "−" at bounding box center [940, 332] width 38 height 38
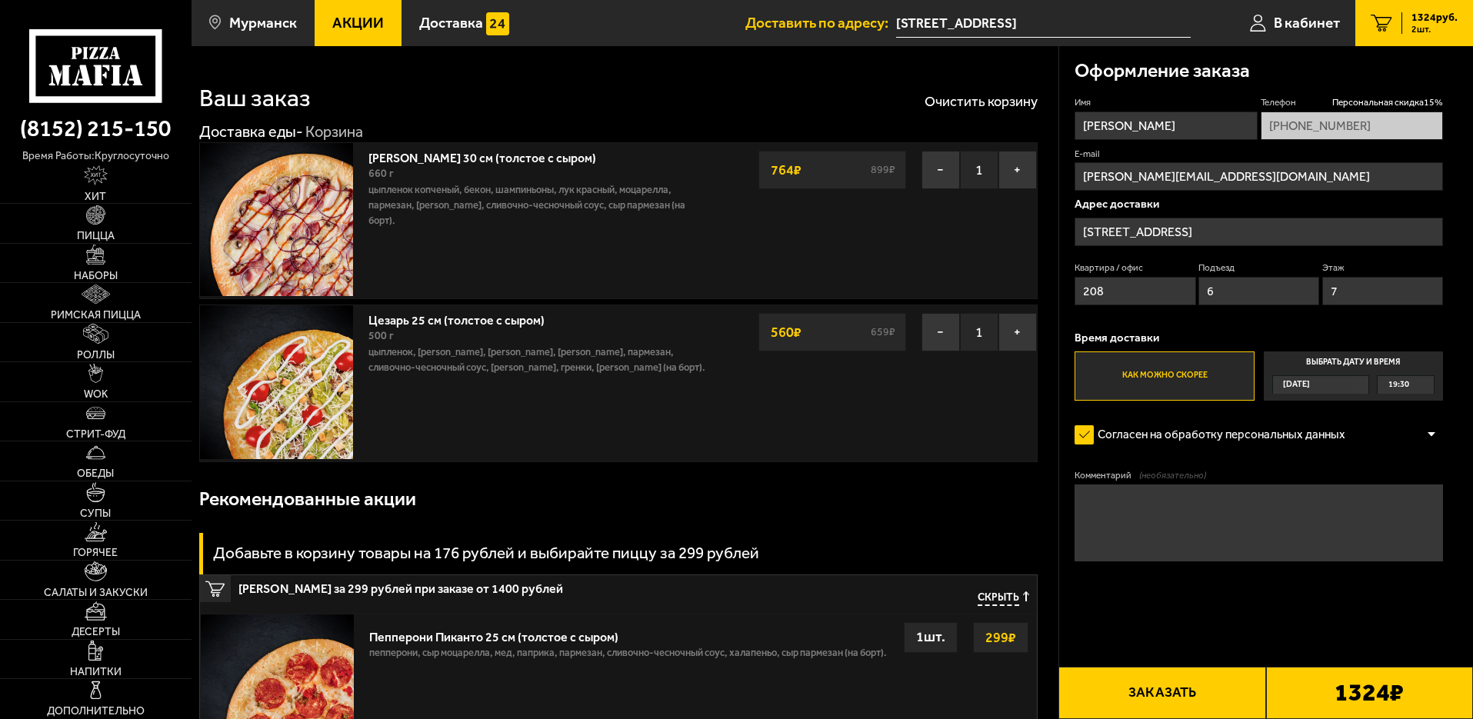
click at [1146, 694] on button "Заказать" at bounding box center [1161, 693] width 207 height 52
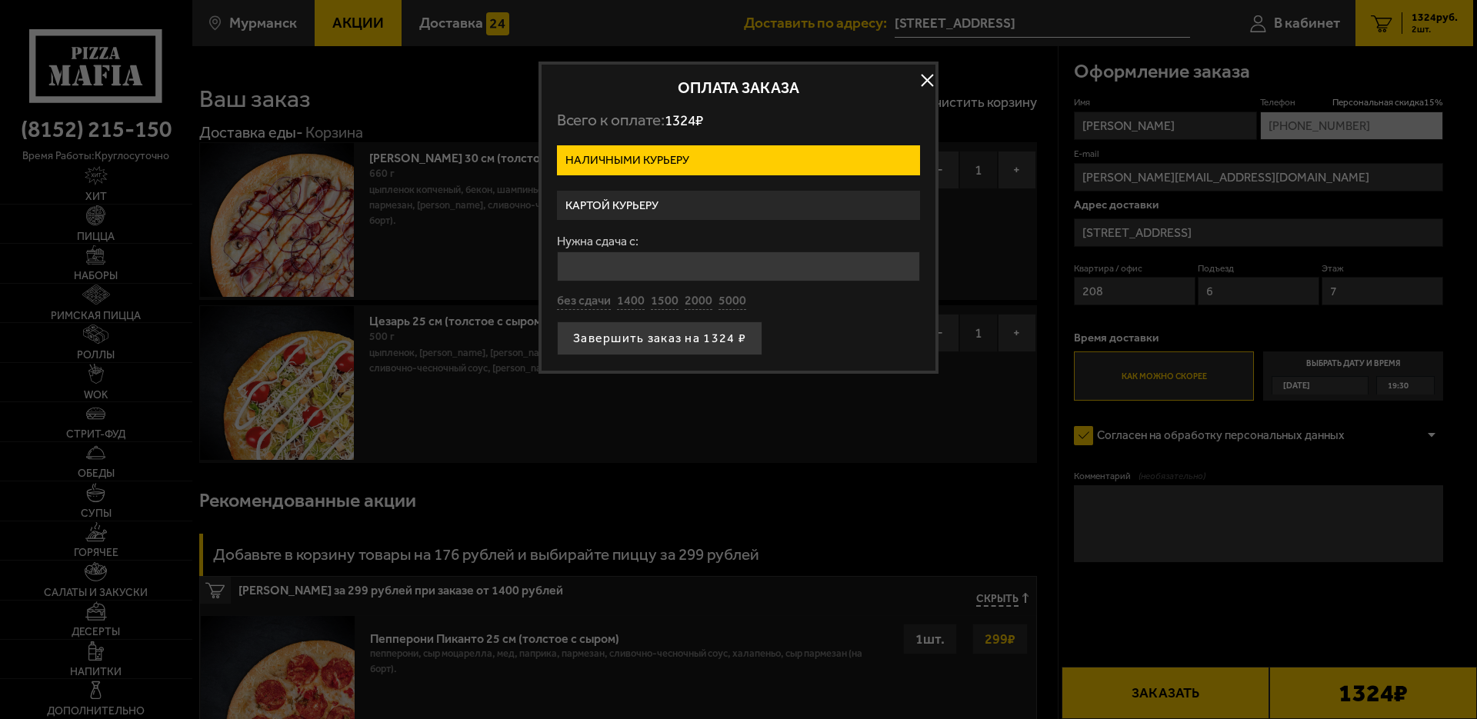
click at [650, 205] on label "Картой курьеру" at bounding box center [738, 206] width 363 height 30
click at [0, 0] on input "Картой курьеру" at bounding box center [0, 0] width 0 height 0
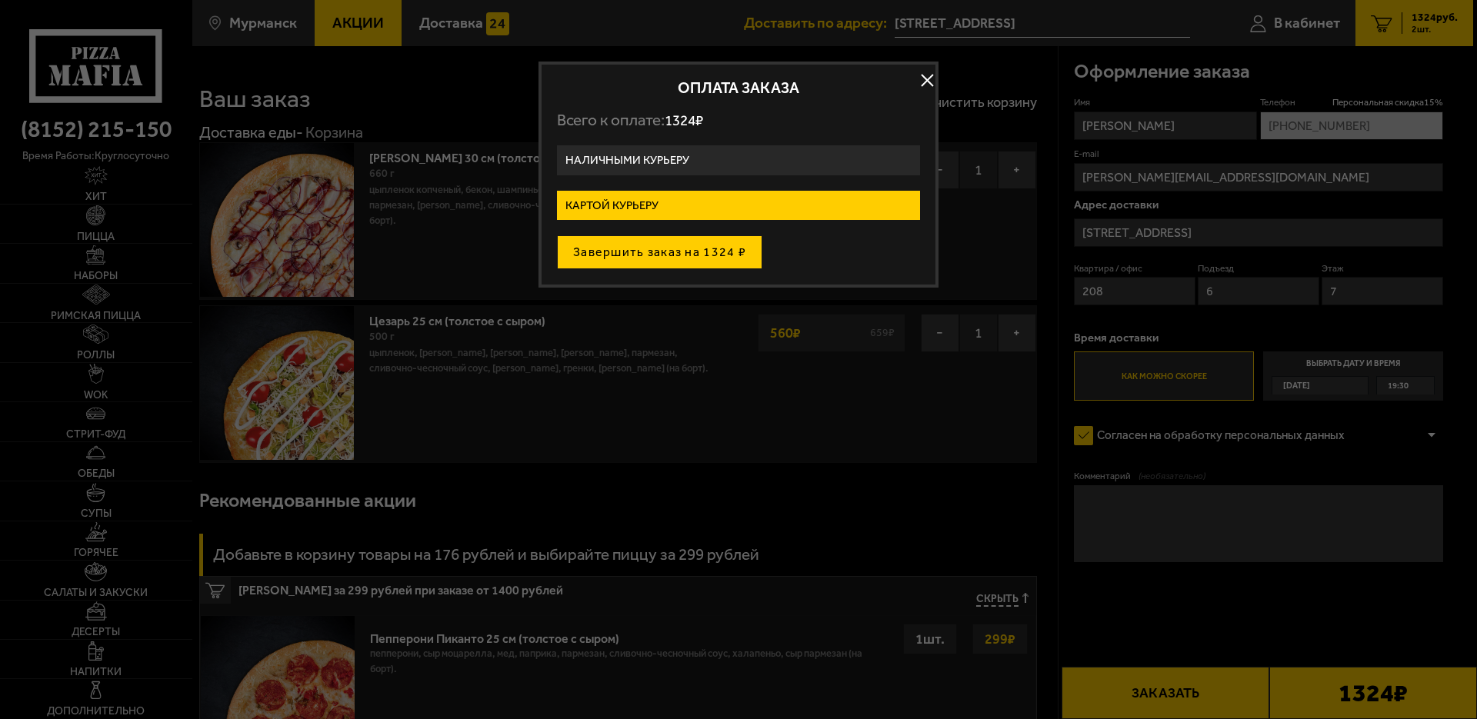
click at [650, 253] on button "Завершить заказ на 1324 ₽" at bounding box center [659, 252] width 205 height 34
